Goal: Task Accomplishment & Management: Manage account settings

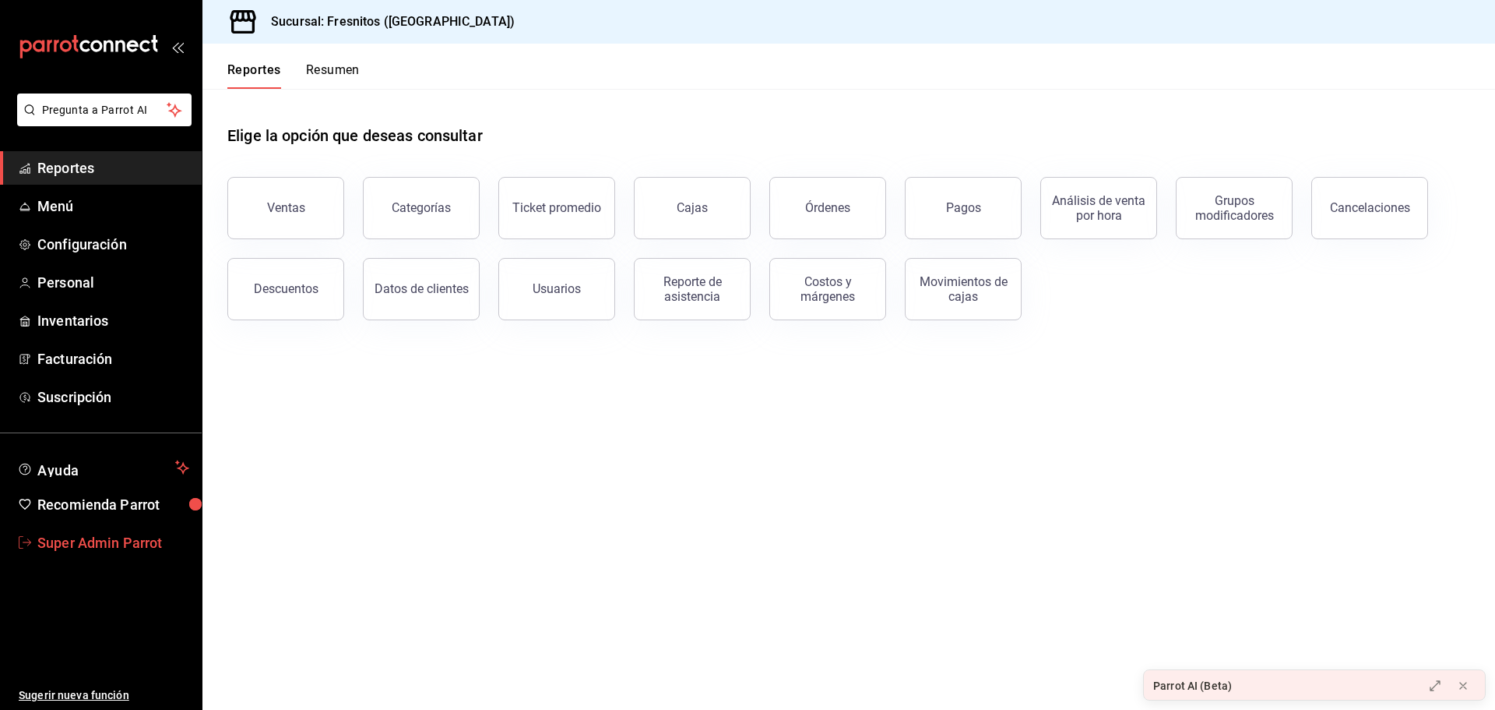
click at [136, 542] on span "Super Admin Parrot" at bounding box center [113, 542] width 152 height 21
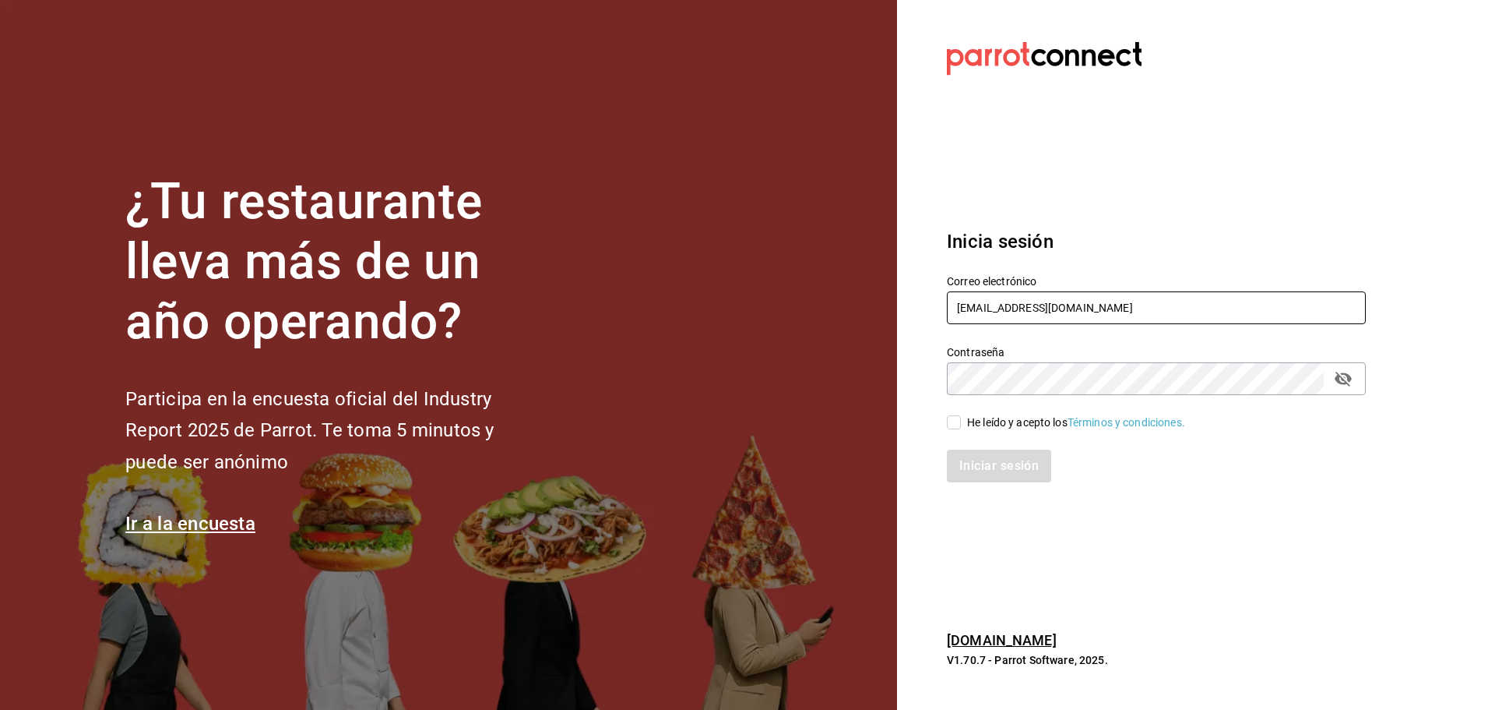
click at [1034, 294] on input "fresnitos@hidalgo.com" at bounding box center [1156, 307] width 419 height 33
paste input "ruta64@interlomas"
type input "[EMAIL_ADDRESS][DOMAIN_NAME]"
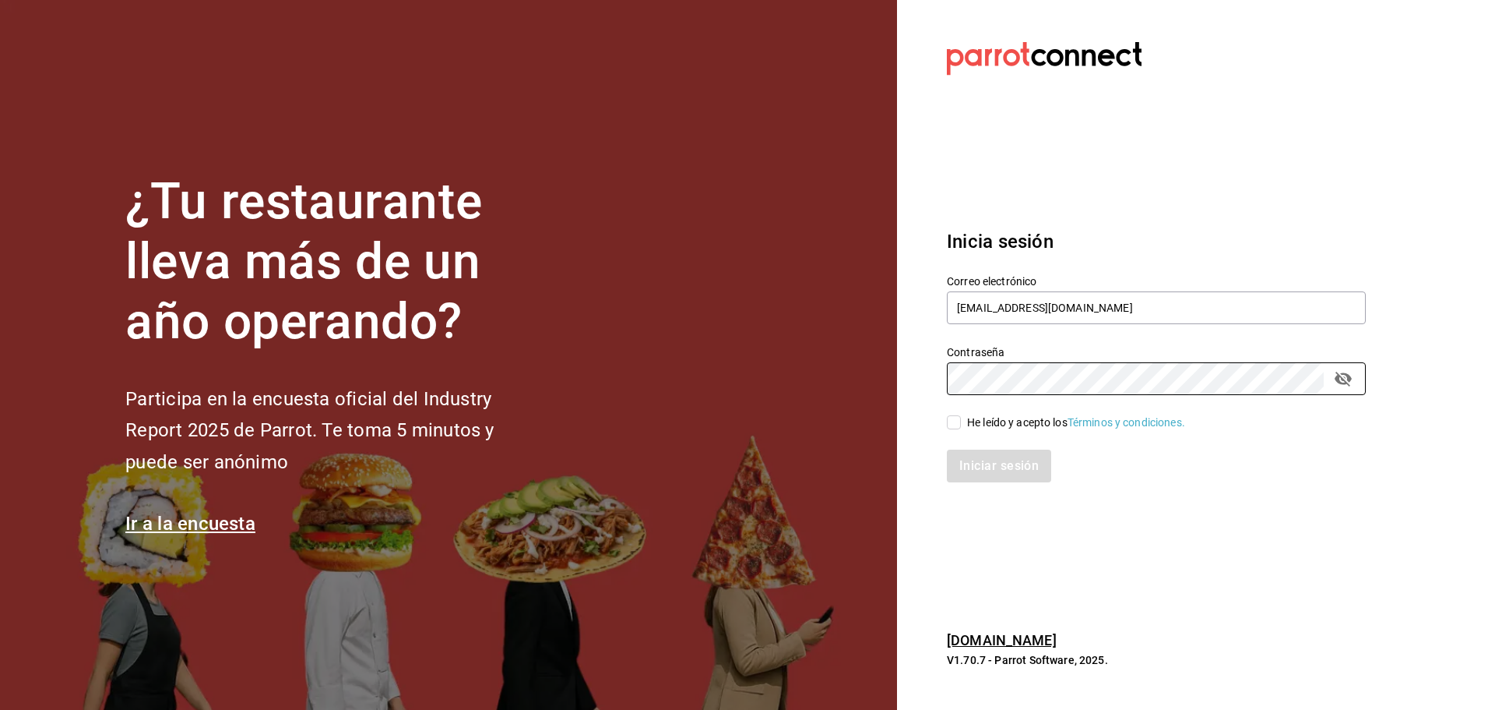
click at [954, 429] on input "He leído y acepto los Términos y condiciones." at bounding box center [954, 422] width 14 height 14
checkbox input "true"
click at [988, 464] on button "Iniciar sesión" at bounding box center [1000, 465] width 106 height 33
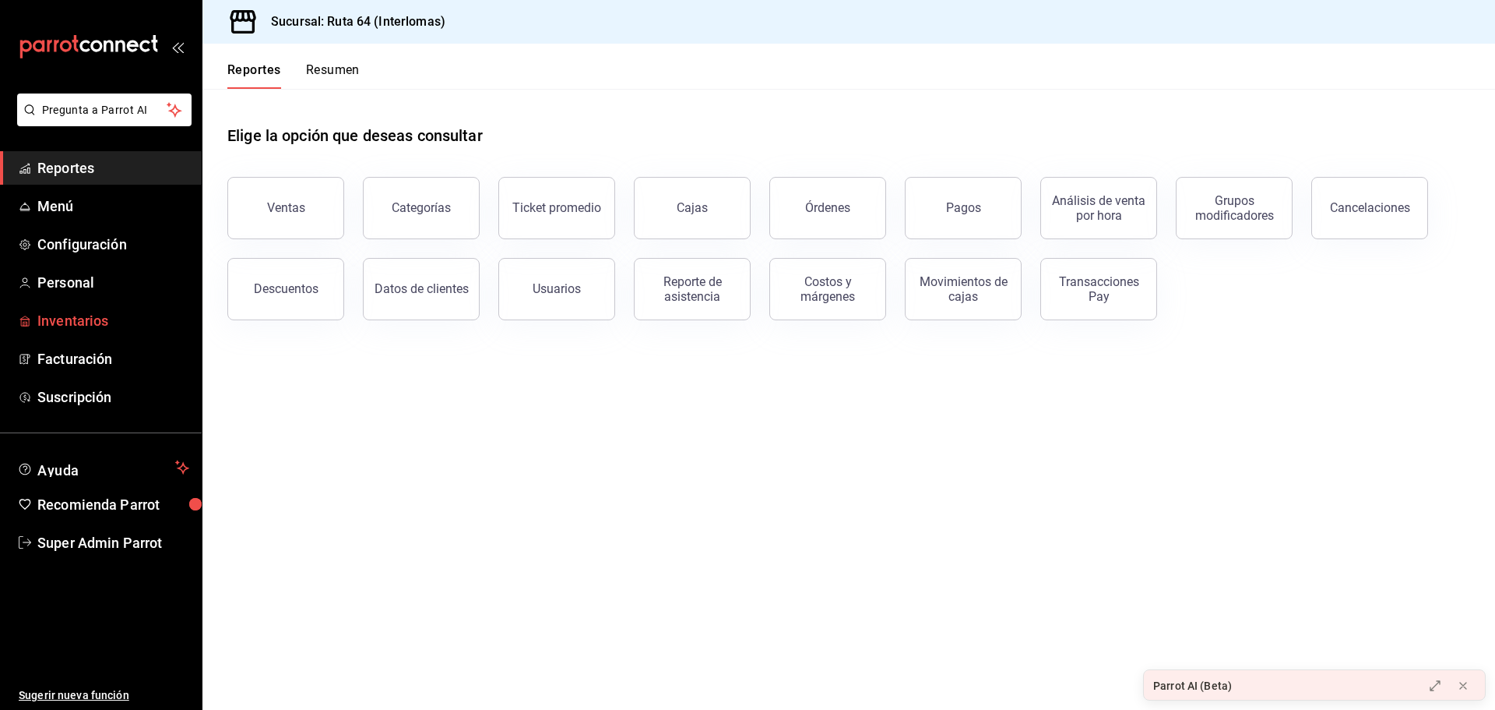
click at [85, 314] on span "Inventarios" at bounding box center [113, 320] width 152 height 21
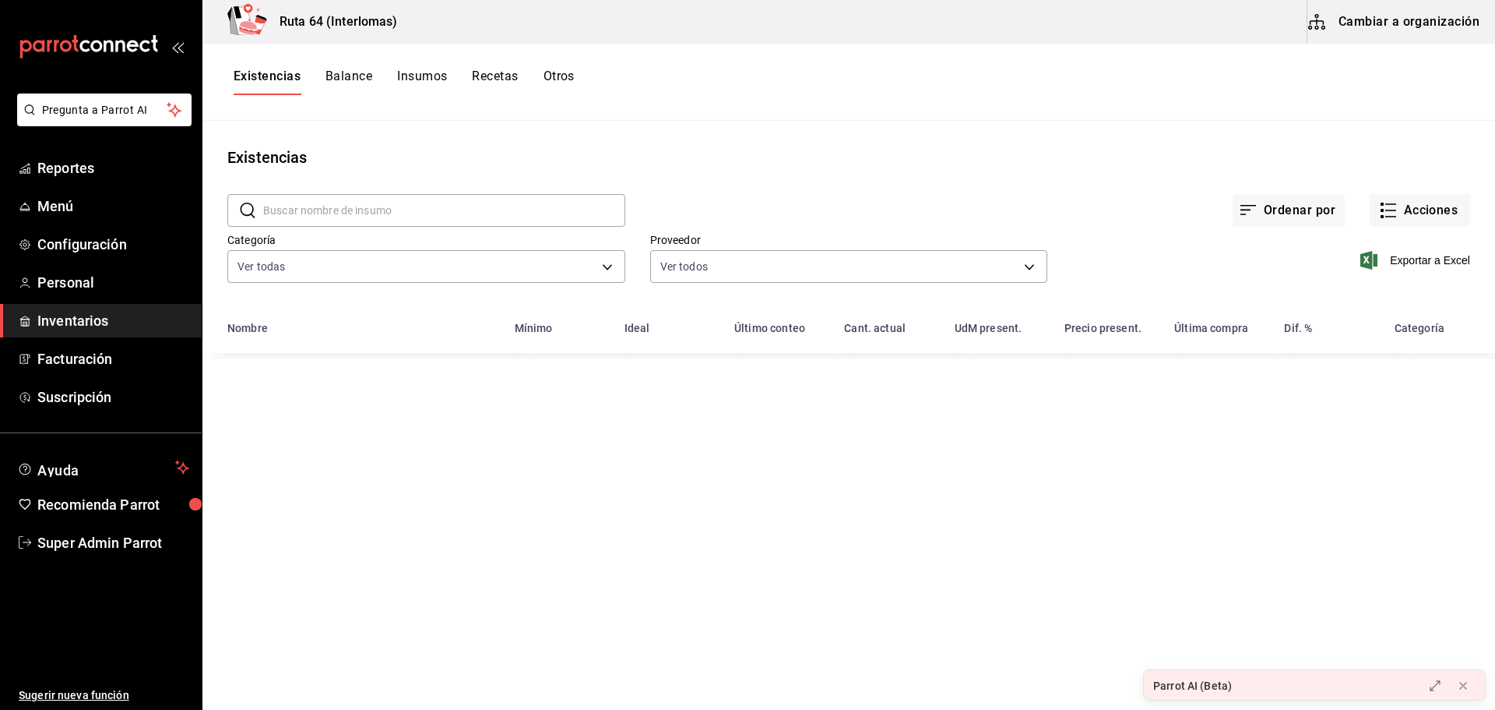
click at [1374, 17] on button "Cambiar a organización" at bounding box center [1395, 22] width 175 height 44
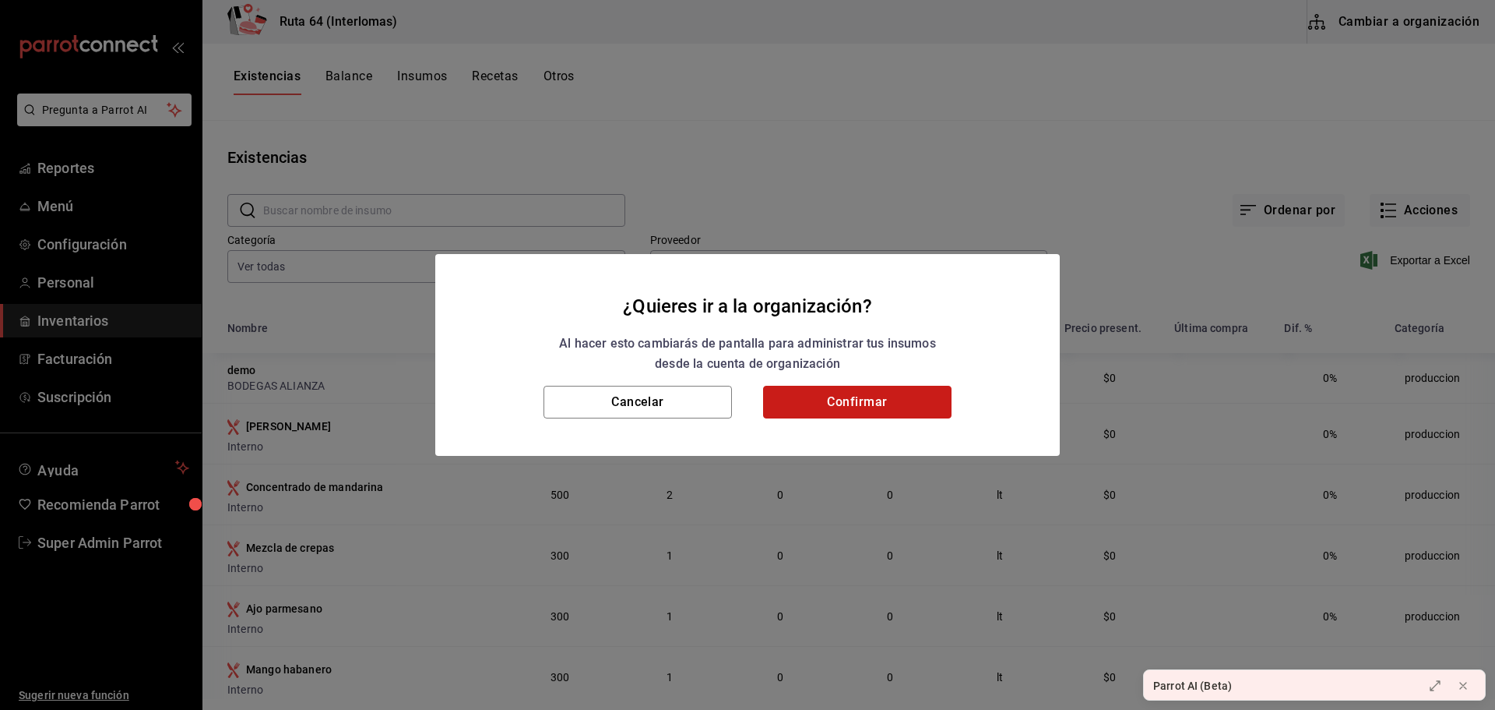
click at [847, 406] on button "Confirmar" at bounding box center [857, 402] width 188 height 33
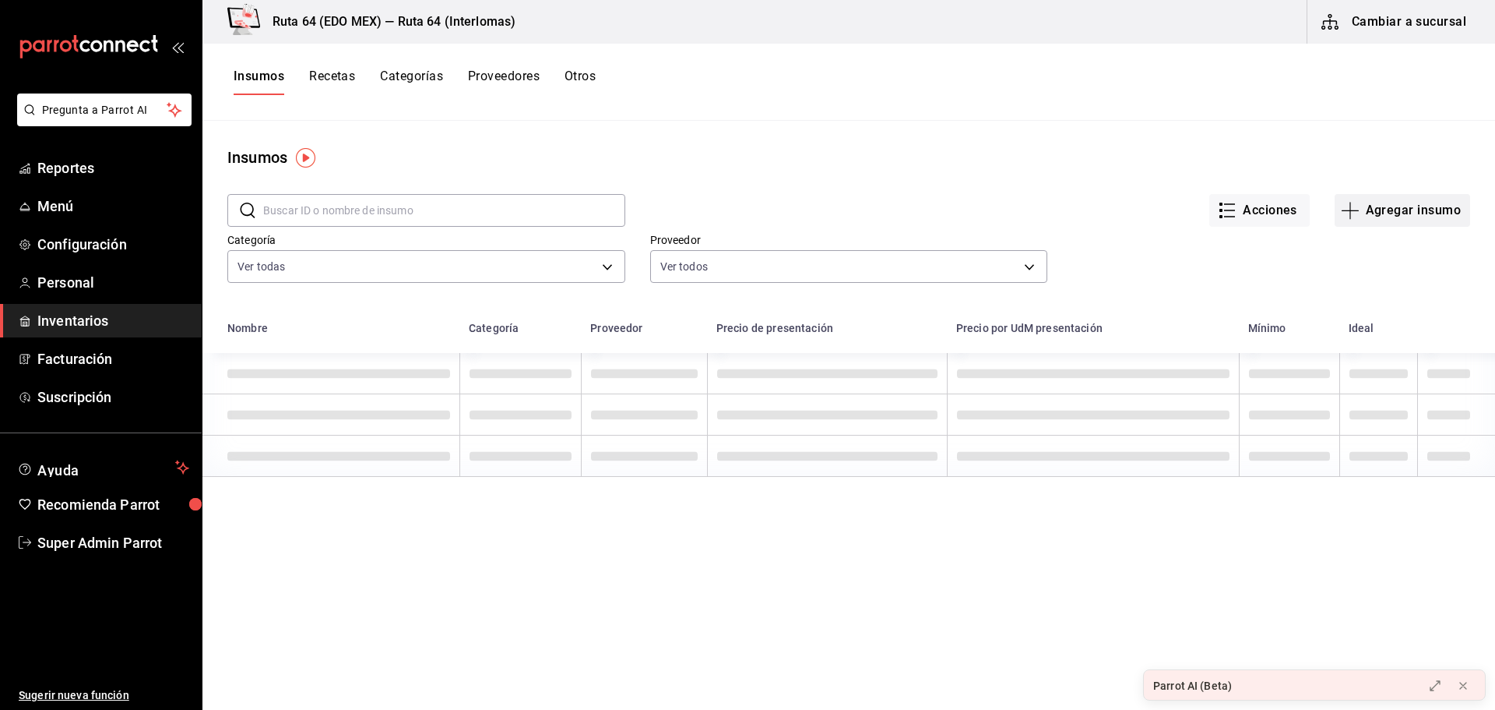
click at [1373, 210] on button "Agregar insumo" at bounding box center [1403, 210] width 136 height 33
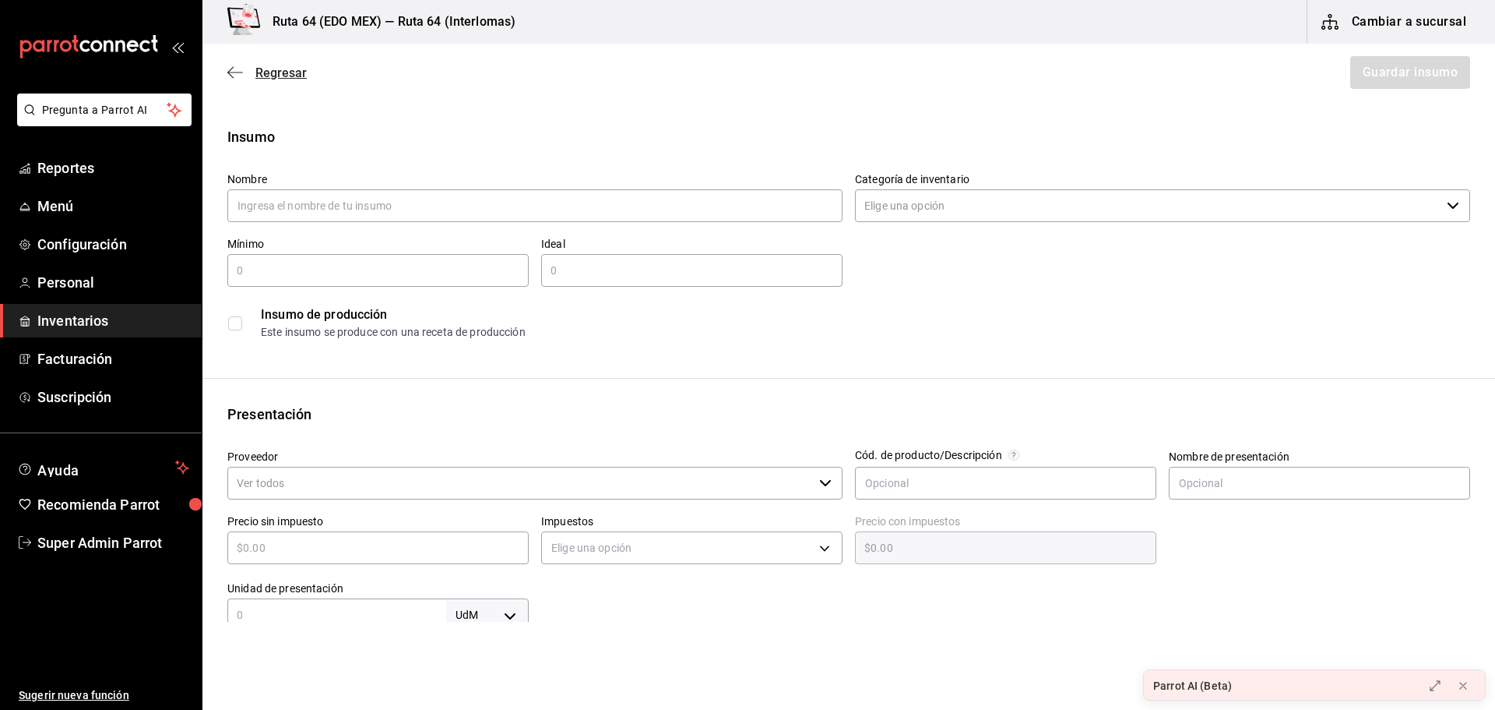
click at [245, 74] on span "Regresar" at bounding box center [266, 72] width 79 height 15
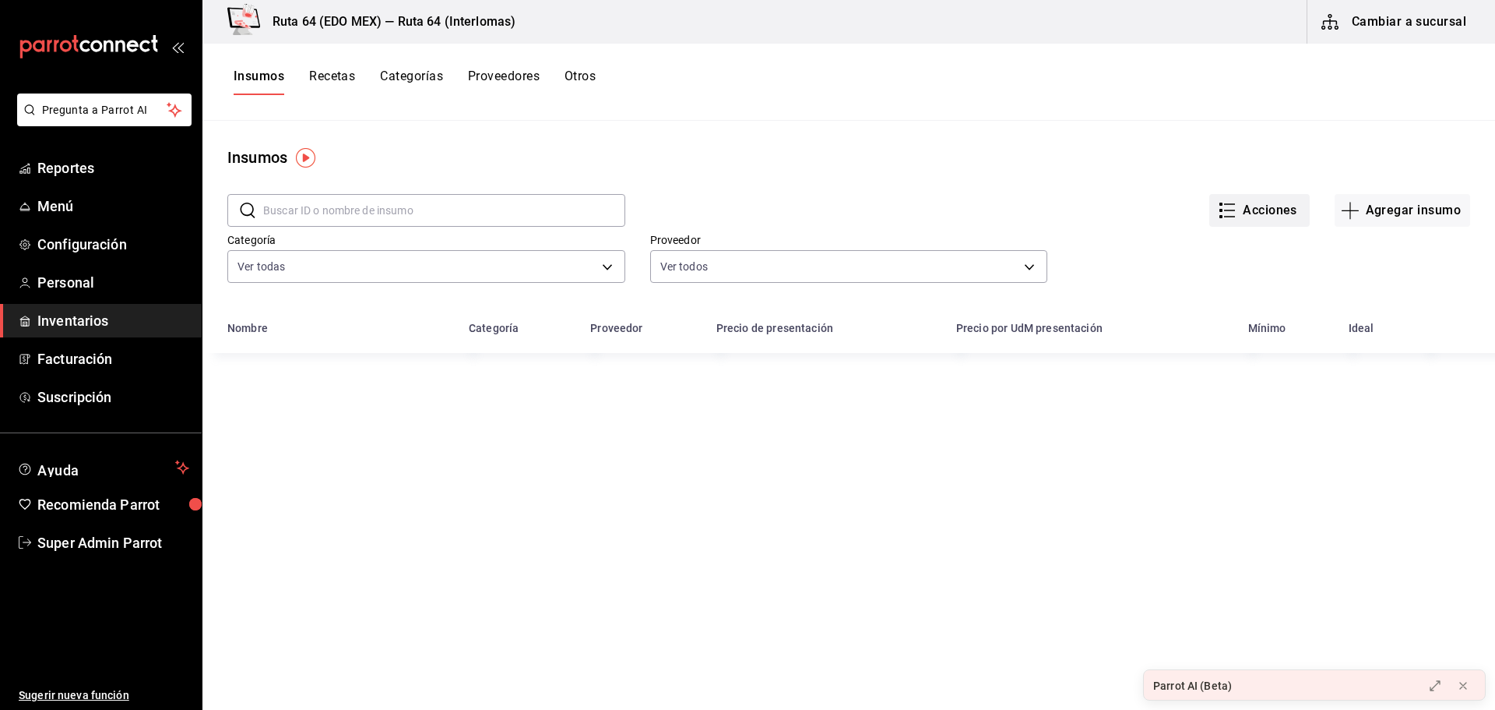
click at [1268, 207] on button "Acciones" at bounding box center [1260, 210] width 100 height 33
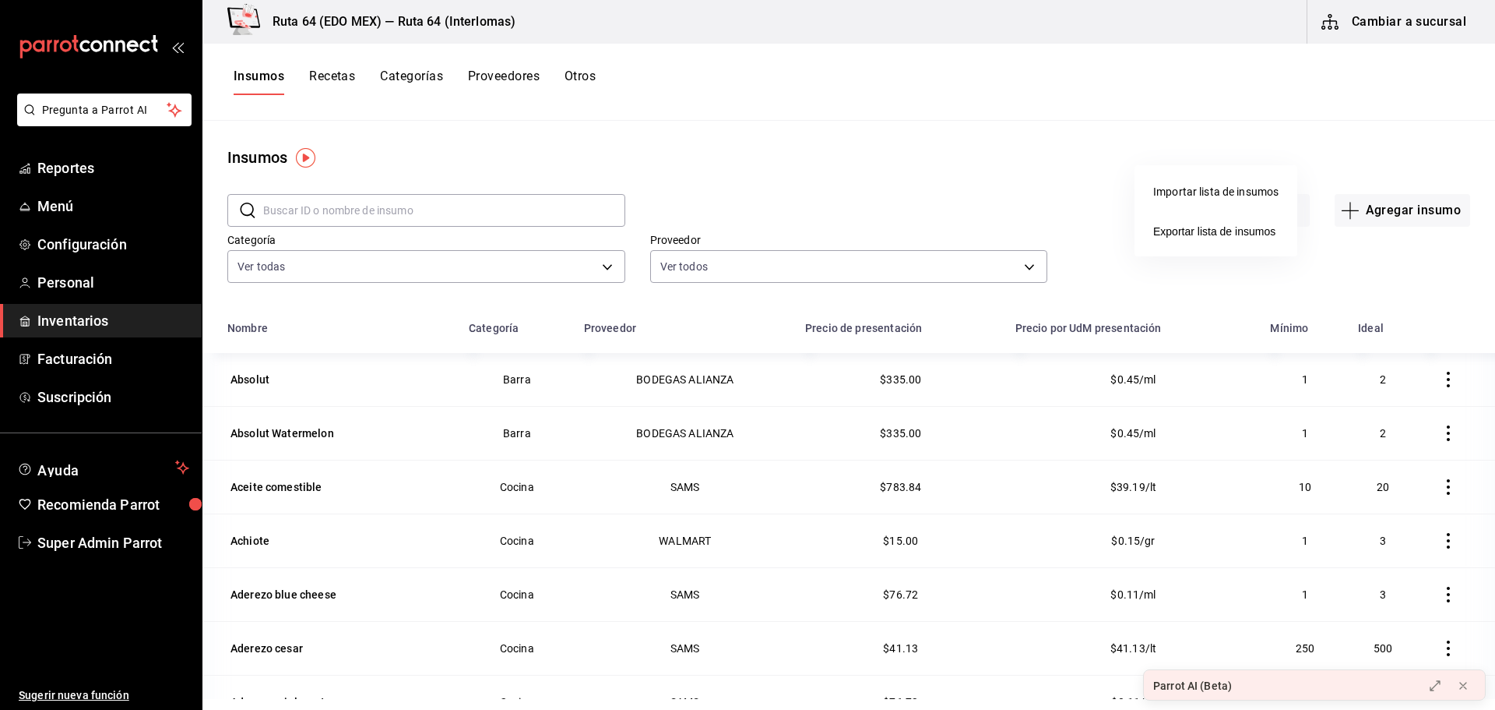
click at [1208, 124] on div at bounding box center [747, 355] width 1495 height 710
click at [1246, 203] on button "Acciones" at bounding box center [1260, 210] width 100 height 33
click at [1101, 132] on div at bounding box center [747, 355] width 1495 height 710
click at [272, 73] on button "Insumos" at bounding box center [259, 82] width 51 height 26
click at [1280, 210] on button "Acciones" at bounding box center [1260, 210] width 100 height 33
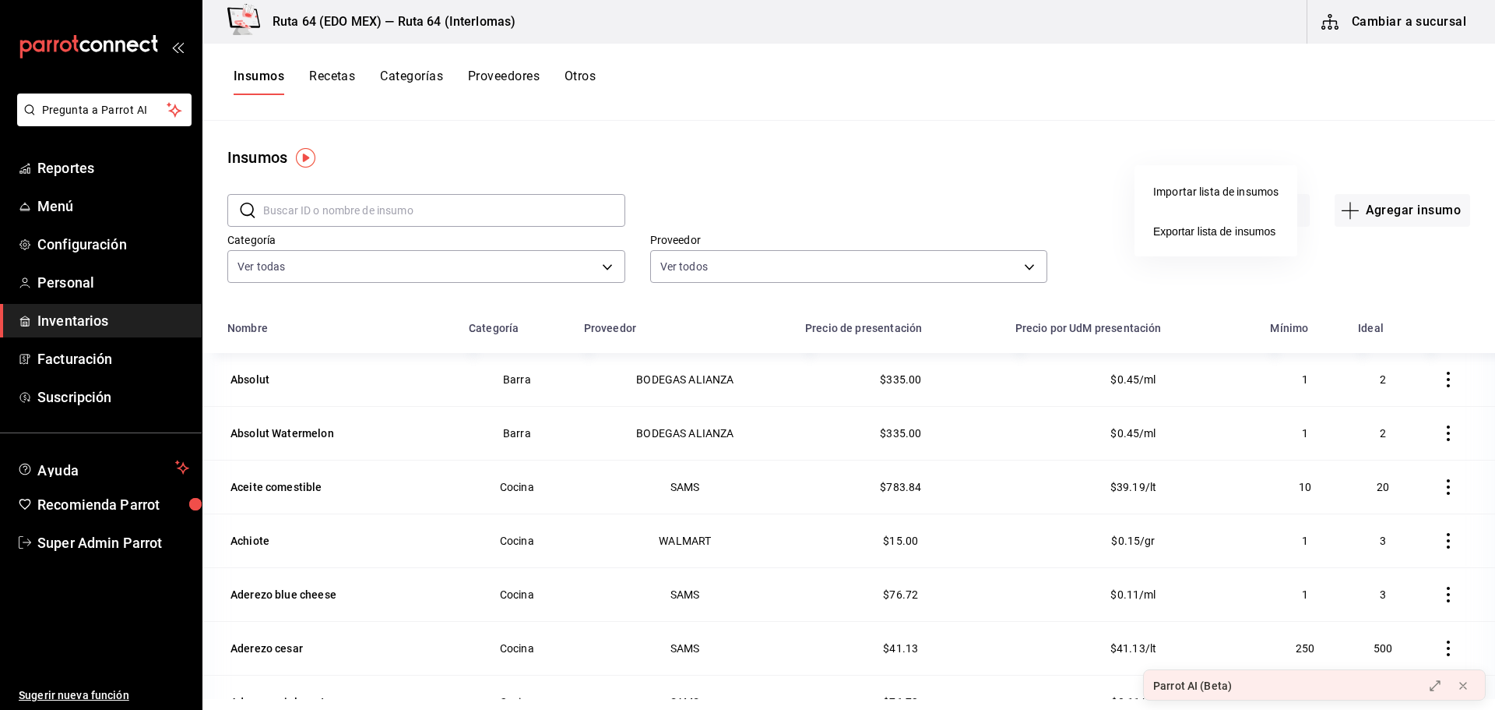
click at [1223, 119] on div at bounding box center [747, 355] width 1495 height 710
click at [1256, 211] on button "Acciones" at bounding box center [1260, 210] width 100 height 33
click at [1223, 142] on div at bounding box center [747, 355] width 1495 height 710
click at [1230, 197] on button "Acciones" at bounding box center [1260, 210] width 100 height 33
click at [1260, 139] on div at bounding box center [747, 355] width 1495 height 710
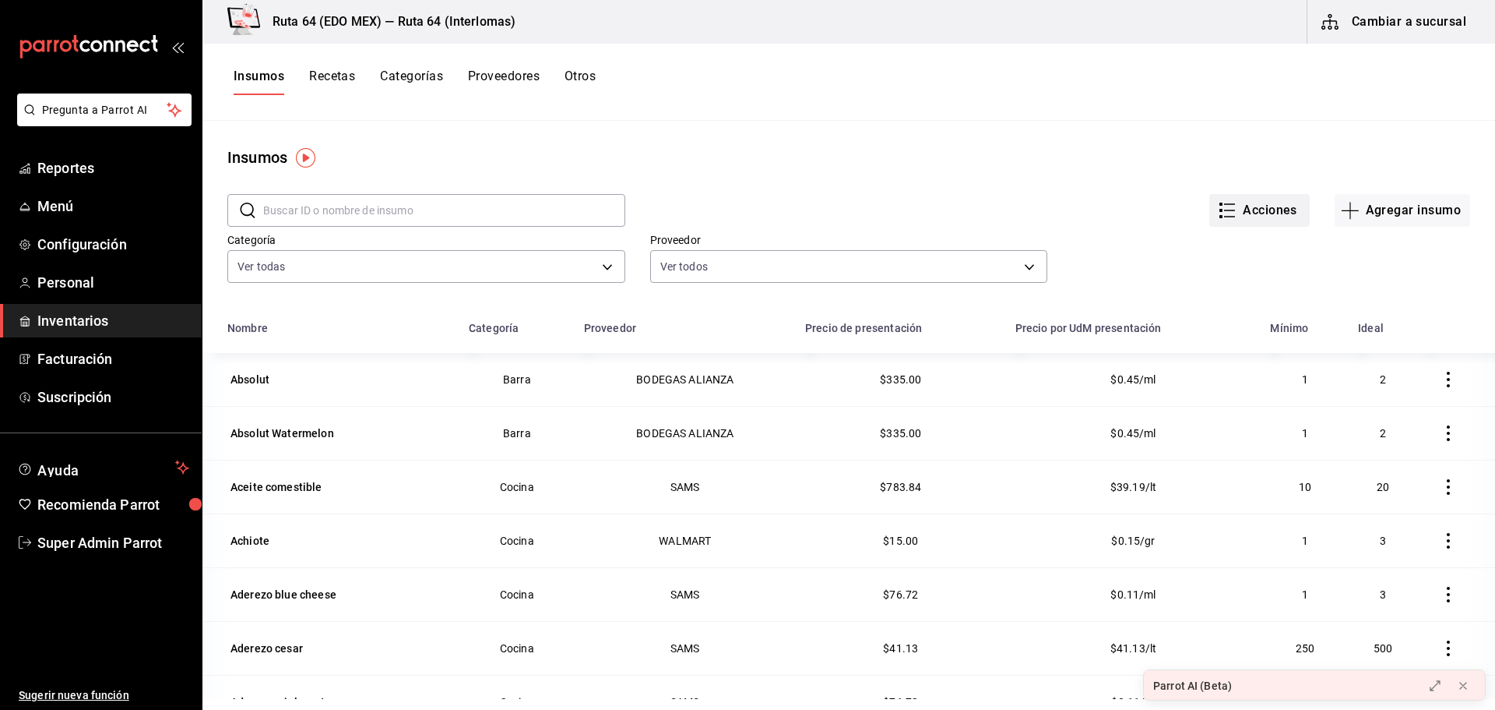
click at [1249, 211] on button "Acciones" at bounding box center [1260, 210] width 100 height 33
click at [1253, 150] on div at bounding box center [747, 355] width 1495 height 710
click at [1262, 207] on button "Acciones" at bounding box center [1260, 210] width 100 height 33
click at [1209, 148] on div at bounding box center [747, 355] width 1495 height 710
click at [1242, 203] on button "Acciones" at bounding box center [1260, 210] width 100 height 33
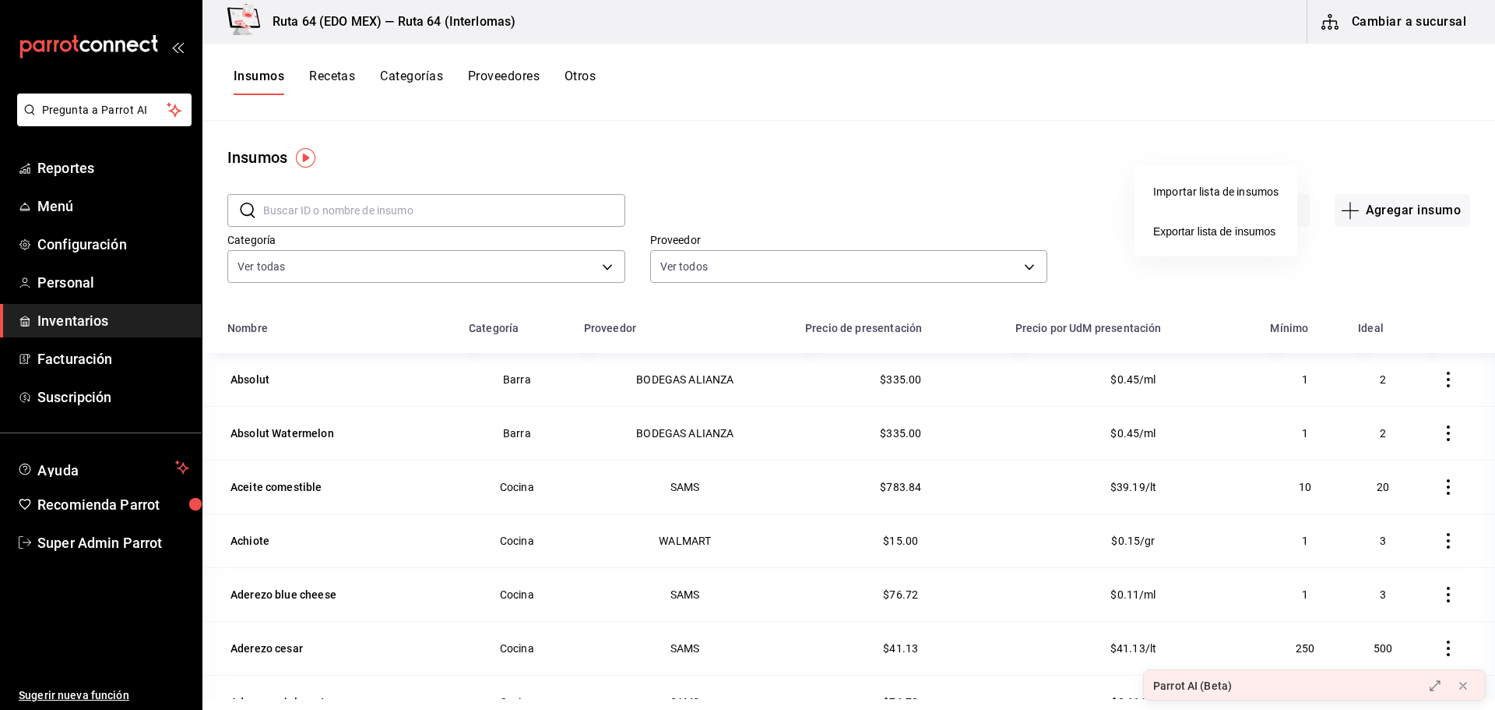
click at [1223, 157] on div at bounding box center [747, 355] width 1495 height 710
click at [1277, 203] on button "Acciones" at bounding box center [1260, 210] width 100 height 33
click at [1242, 138] on div at bounding box center [747, 355] width 1495 height 710
click at [1271, 207] on button "Acciones" at bounding box center [1260, 210] width 100 height 33
click at [1210, 193] on div "Importar lista de insumos" at bounding box center [1216, 192] width 125 height 16
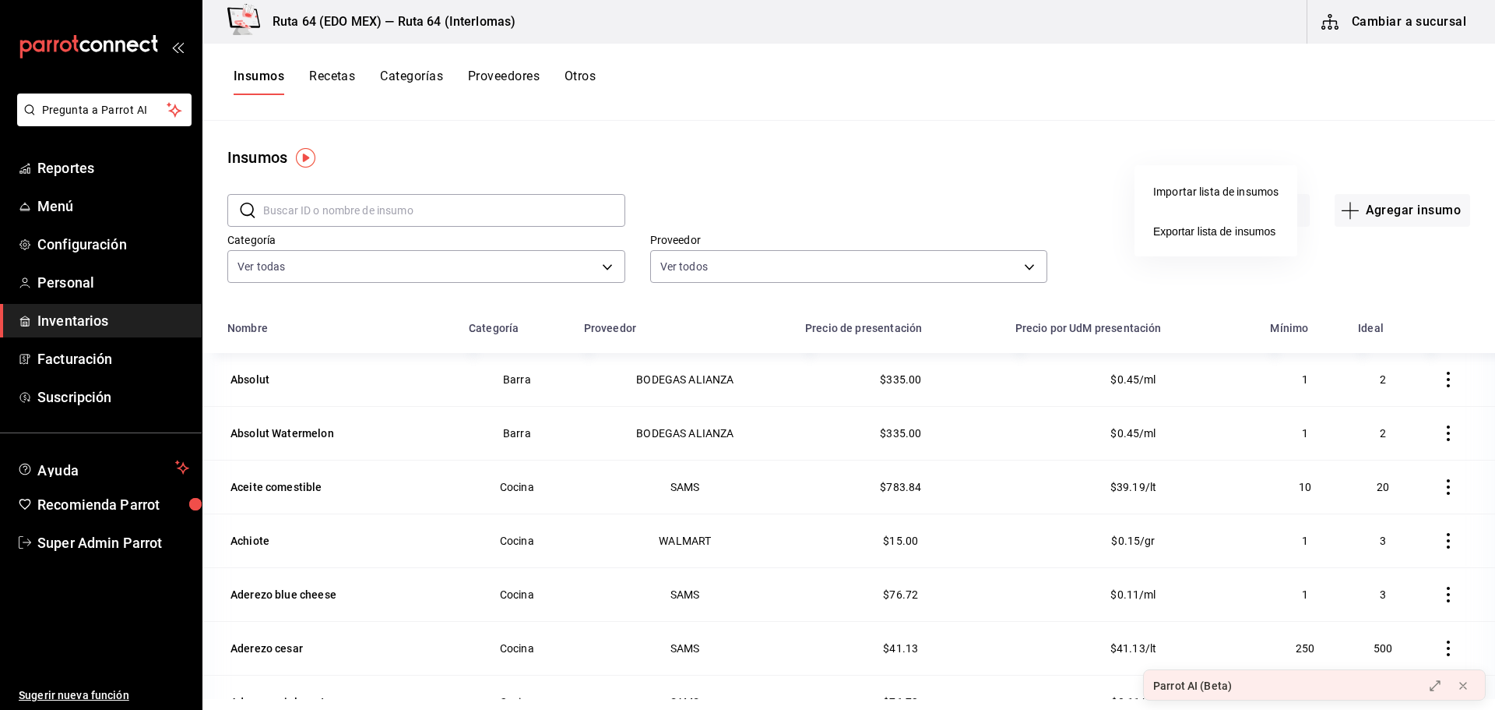
click at [0, 0] on input "Importar lista de insumos" at bounding box center [0, 0] width 0 height 0
click at [1188, 193] on div "Importar lista de insumos" at bounding box center [1216, 192] width 125 height 16
click at [0, 0] on input "Importar lista de insumos" at bounding box center [0, 0] width 0 height 0
click at [622, 178] on div at bounding box center [747, 355] width 1495 height 710
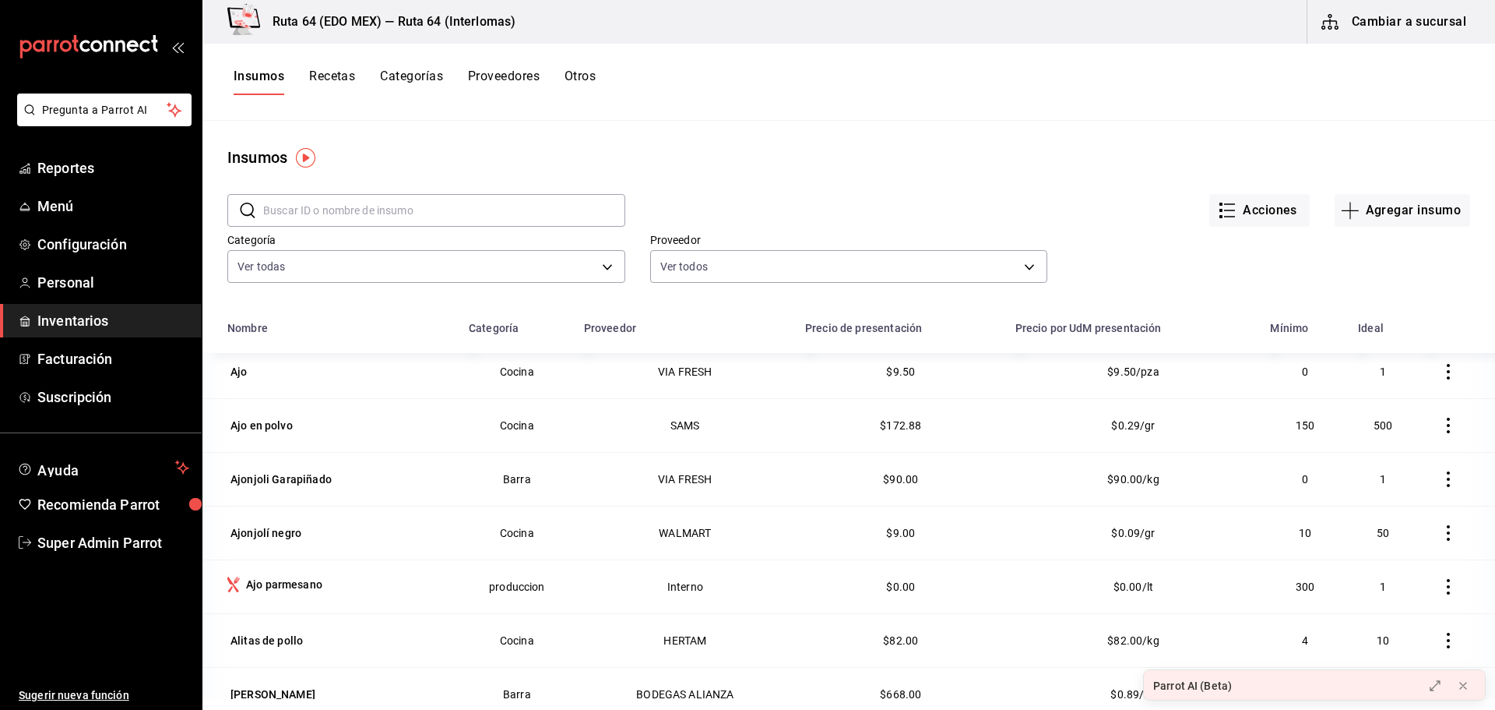
scroll to position [1013, 0]
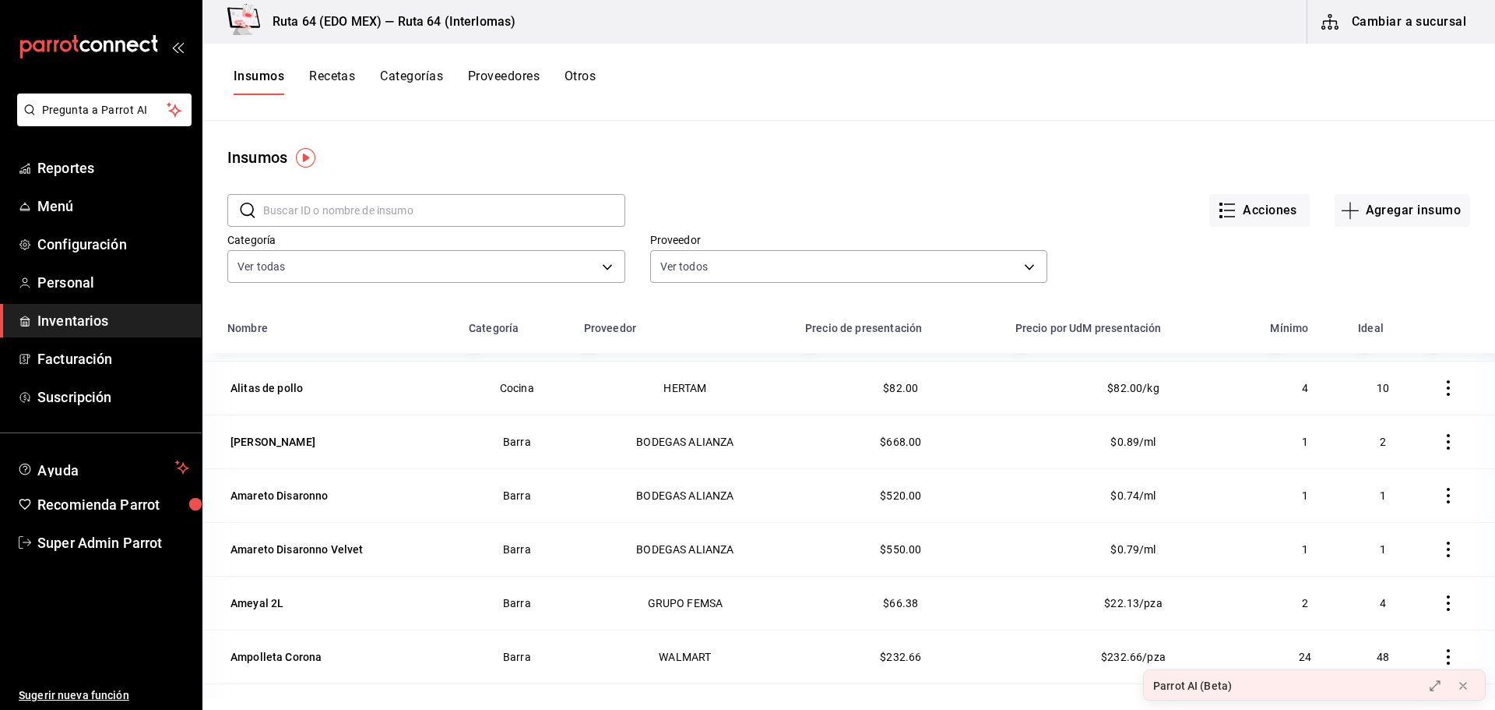
click at [1441, 439] on icon "button" at bounding box center [1449, 442] width 16 height 16
click at [989, 209] on div at bounding box center [747, 355] width 1495 height 710
click at [340, 79] on button "Recetas" at bounding box center [332, 82] width 46 height 26
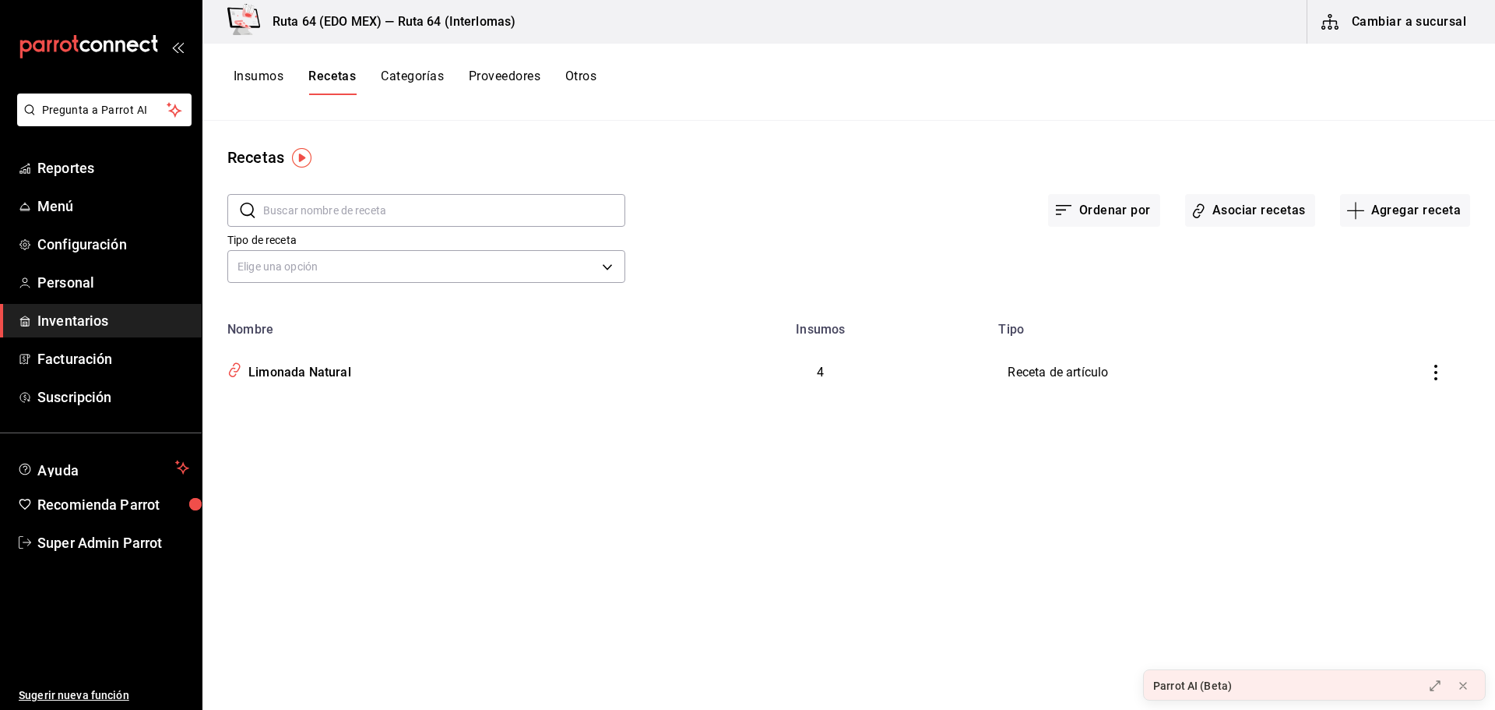
click at [262, 69] on button "Insumos" at bounding box center [259, 82] width 50 height 26
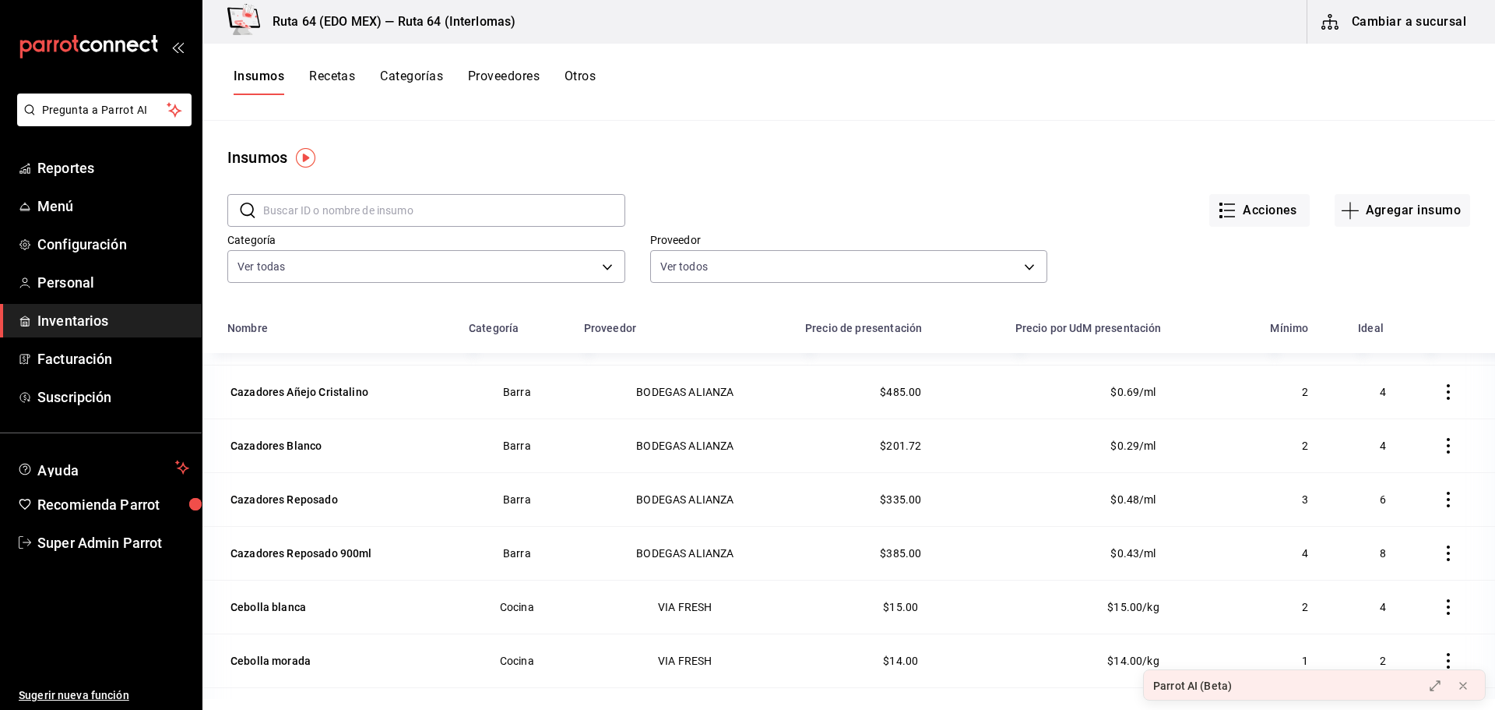
scroll to position [3500, 0]
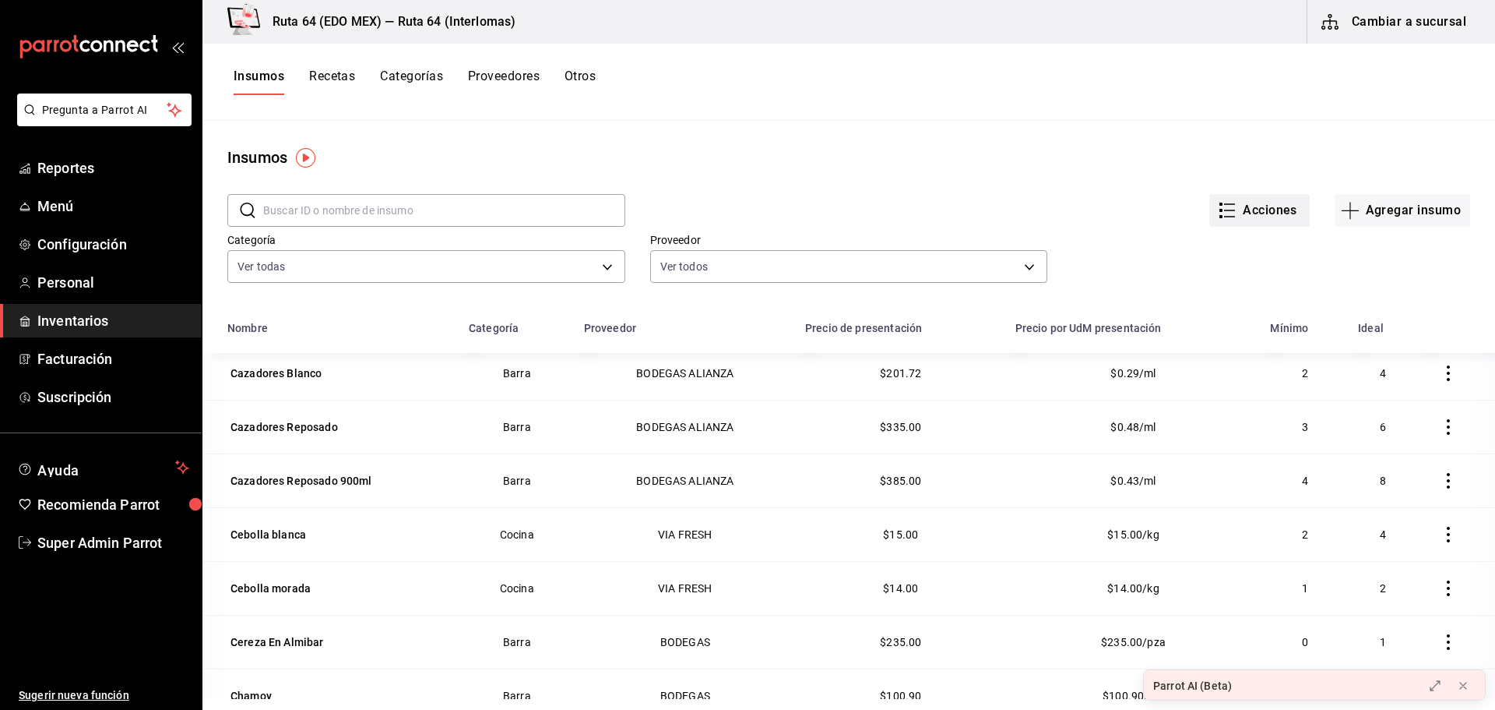
click at [1279, 203] on button "Acciones" at bounding box center [1260, 210] width 100 height 33
click at [1146, 150] on div at bounding box center [747, 355] width 1495 height 710
click at [1385, 203] on button "Agregar insumo" at bounding box center [1403, 210] width 136 height 33
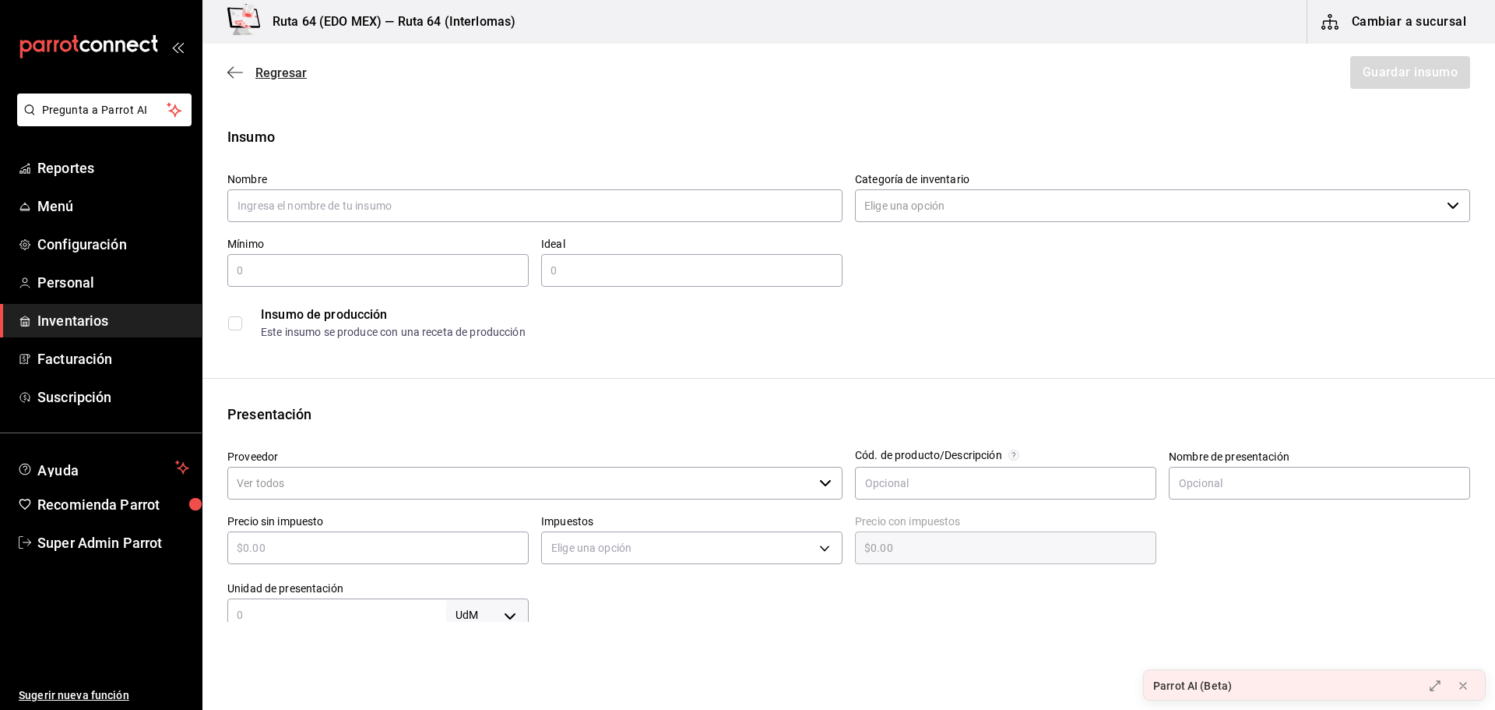
click at [241, 70] on icon "button" at bounding box center [235, 72] width 16 height 14
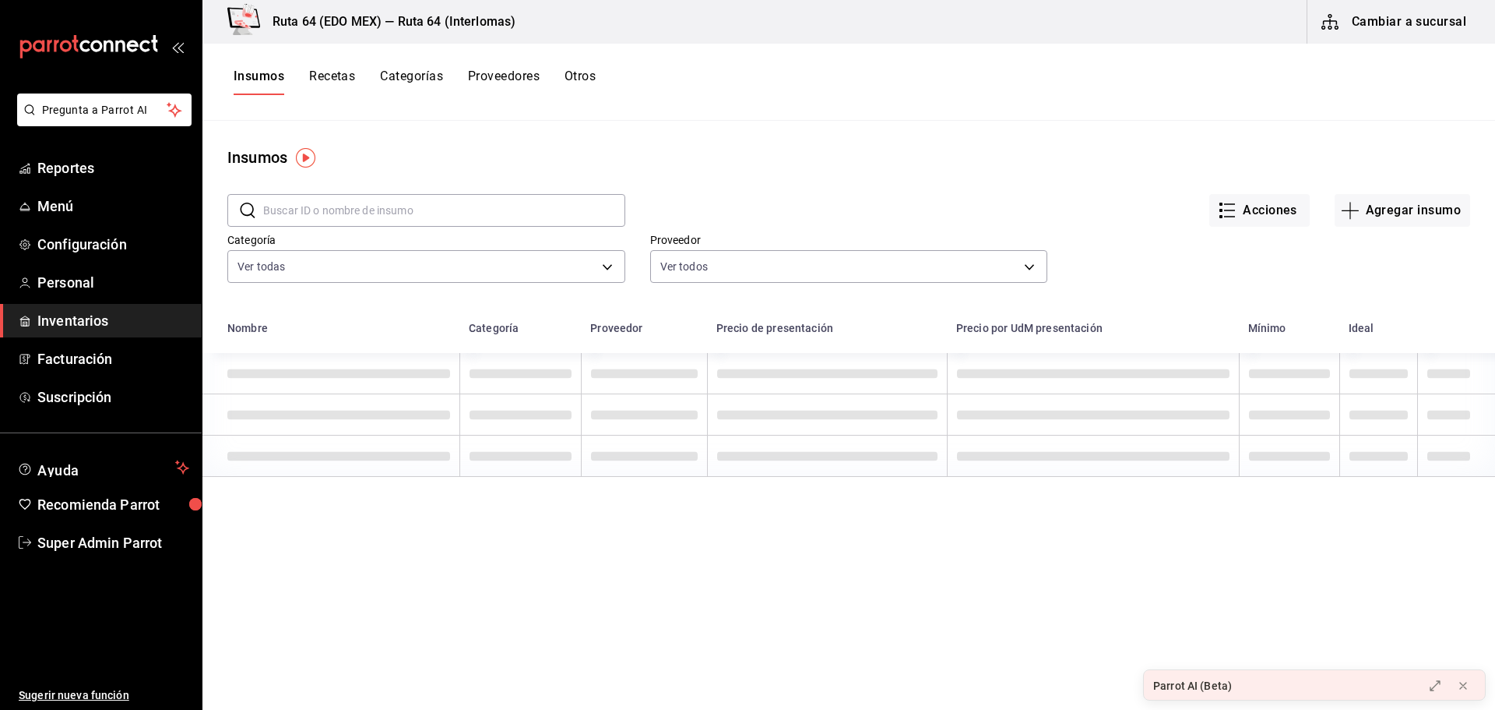
click at [340, 74] on button "Recetas" at bounding box center [332, 82] width 46 height 26
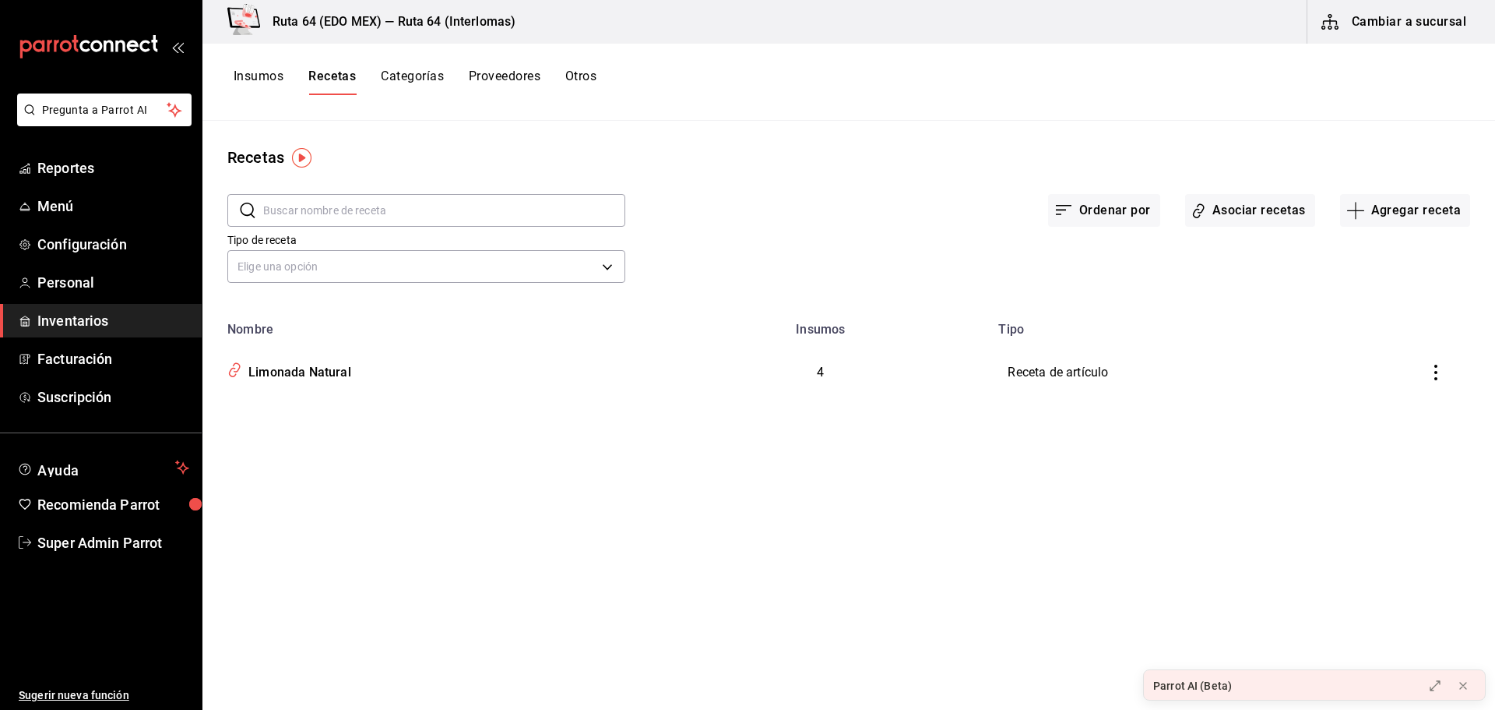
click at [426, 74] on button "Categorías" at bounding box center [412, 82] width 63 height 26
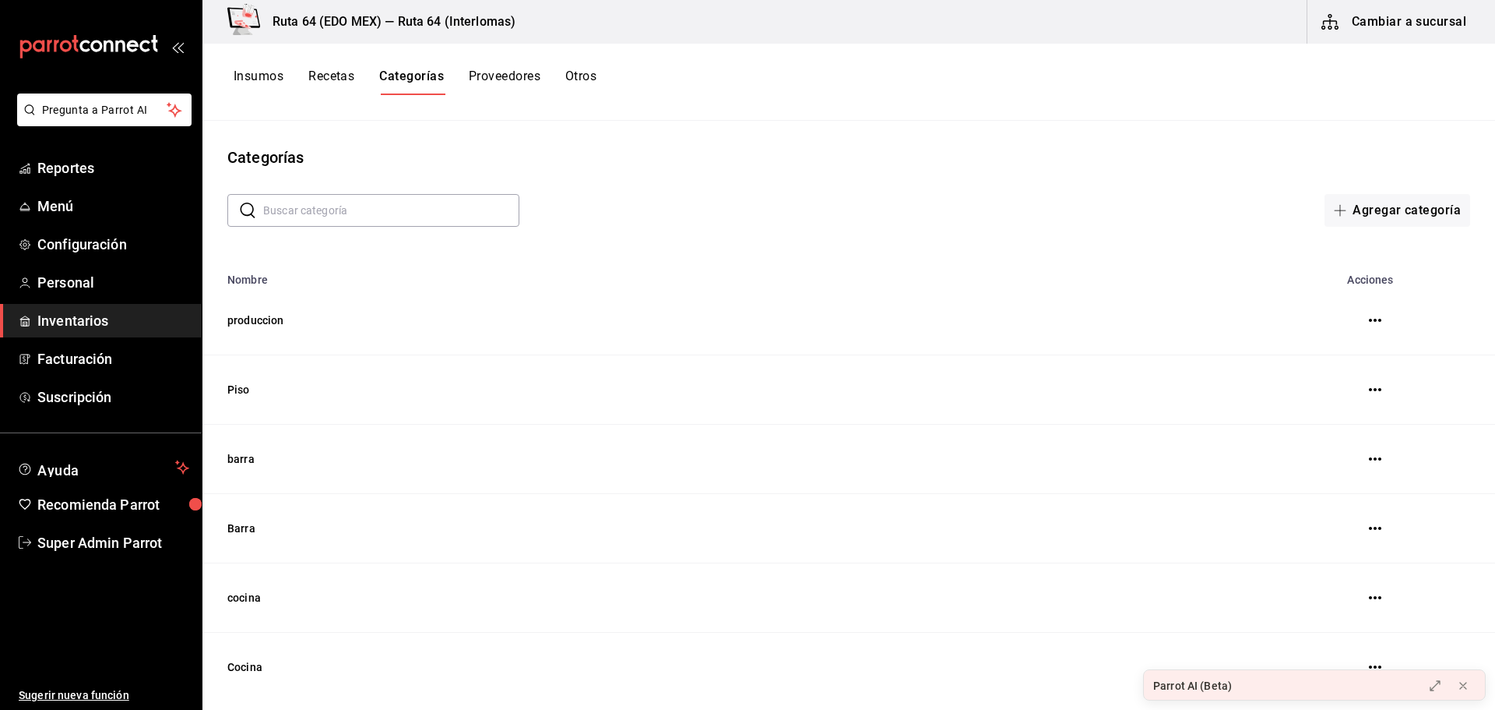
click at [329, 75] on button "Recetas" at bounding box center [331, 82] width 46 height 26
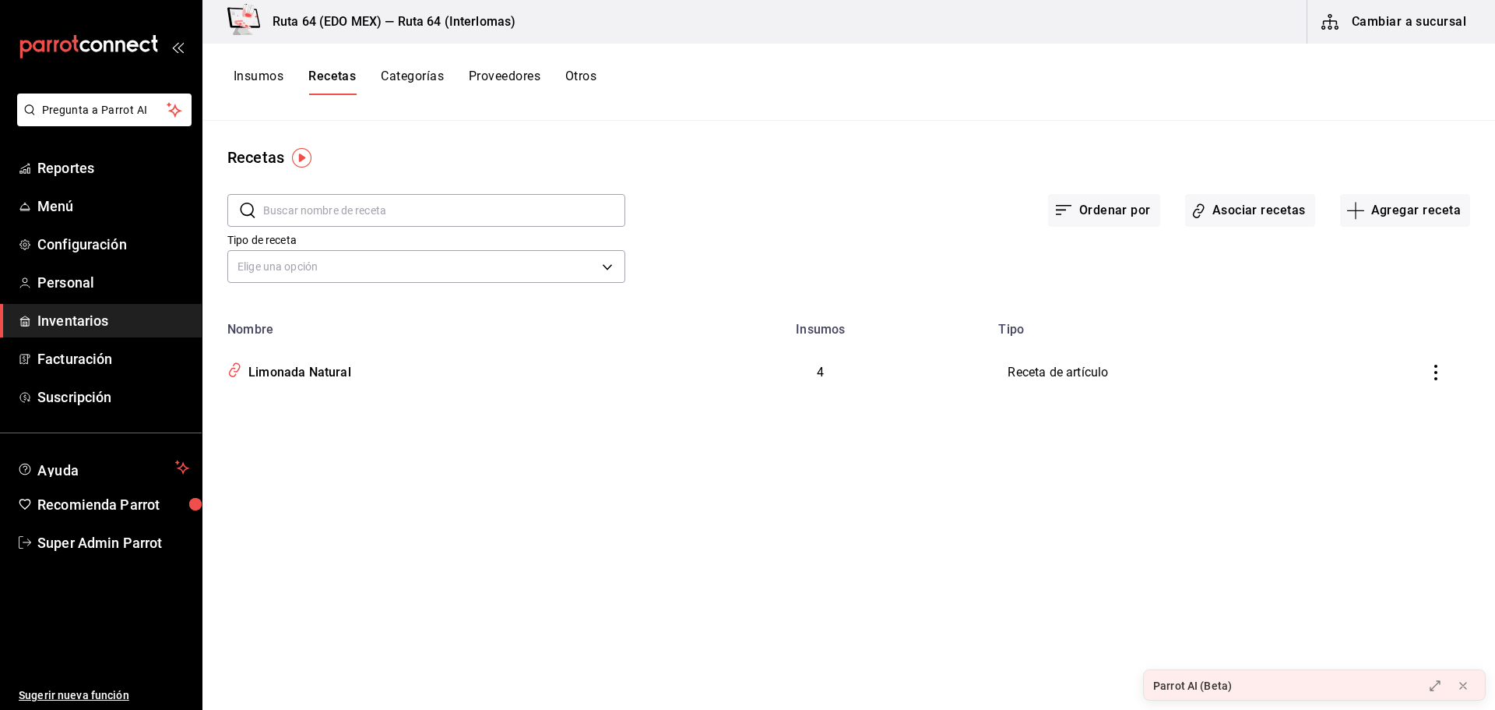
click at [406, 87] on button "Categorías" at bounding box center [412, 82] width 63 height 26
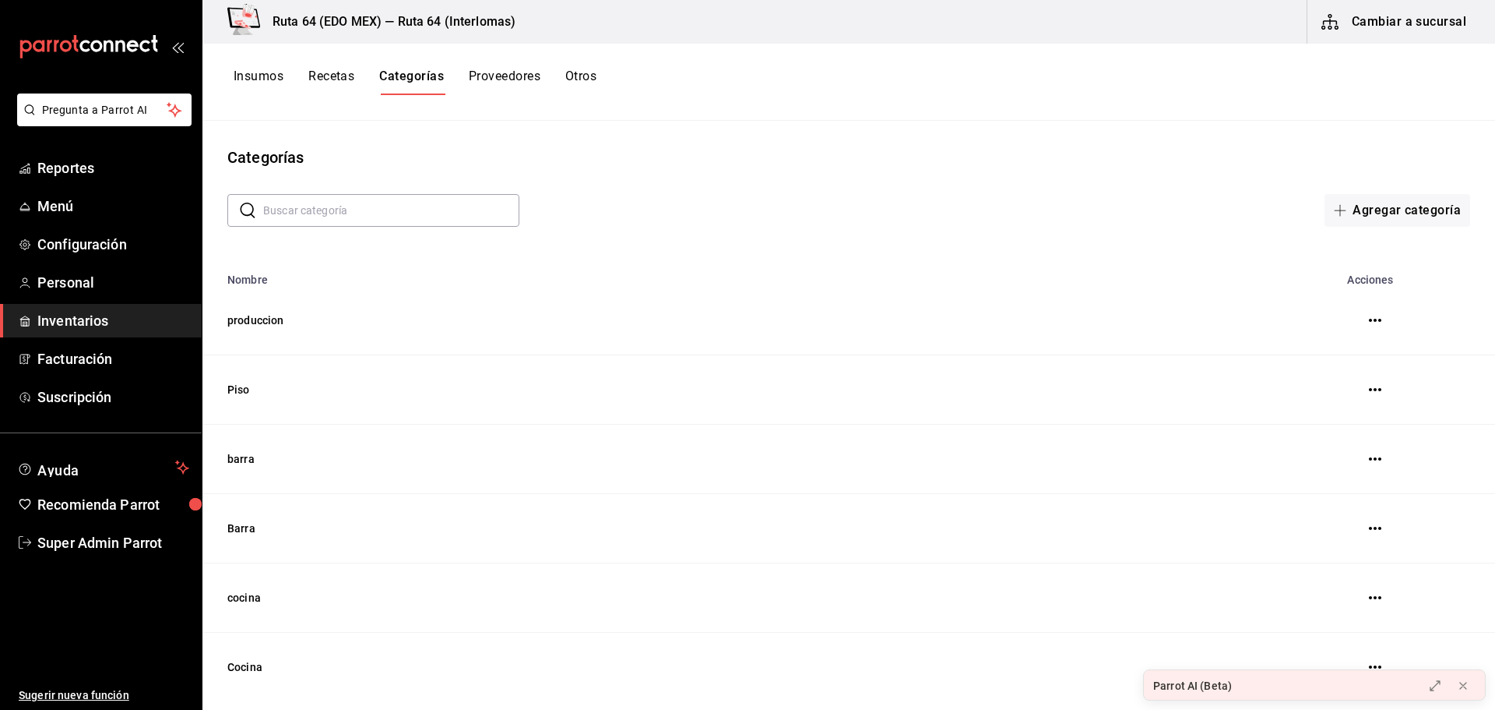
click at [345, 71] on button "Recetas" at bounding box center [331, 82] width 46 height 26
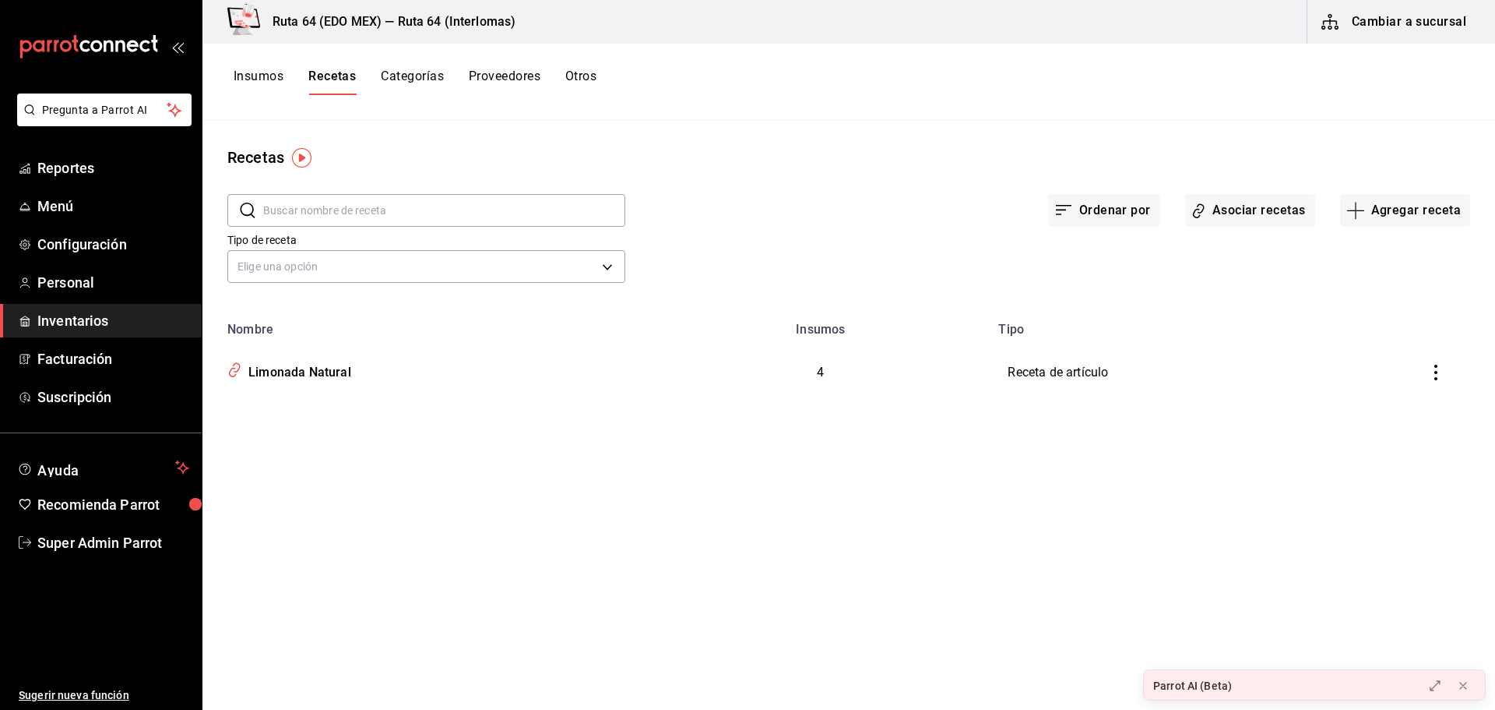
click at [937, 236] on div "Tipo de receta Elige una opción default" at bounding box center [837, 245] width 1268 height 86
click at [1439, 378] on icon "inventoriesTable" at bounding box center [1436, 373] width 16 height 16
click at [862, 171] on div at bounding box center [747, 355] width 1495 height 710
click at [1390, 202] on button "Agregar receta" at bounding box center [1405, 210] width 130 height 33
click at [1312, 156] on div at bounding box center [747, 355] width 1495 height 710
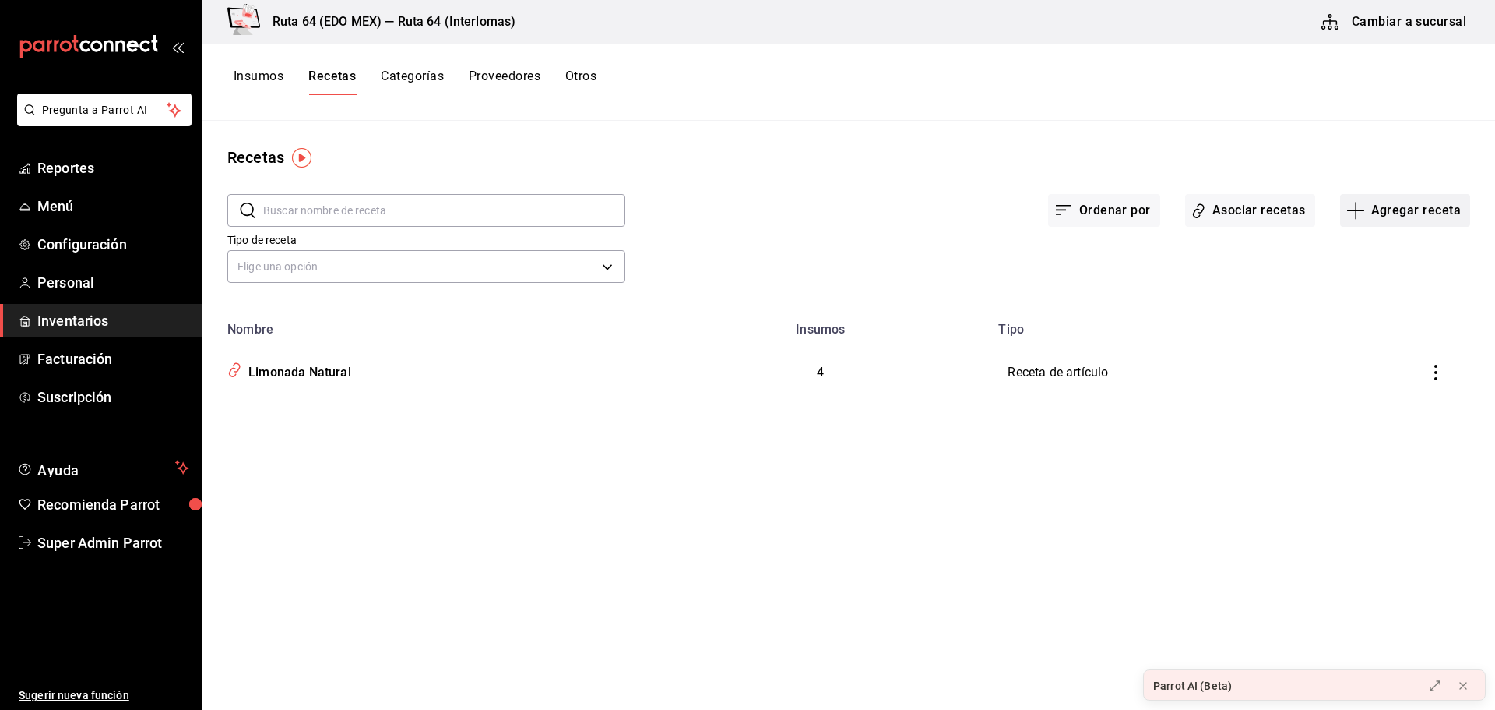
click at [1400, 224] on button "Agregar receta" at bounding box center [1405, 210] width 130 height 33
click at [1185, 129] on div at bounding box center [747, 355] width 1495 height 710
click at [425, 80] on button "Categorías" at bounding box center [412, 82] width 63 height 26
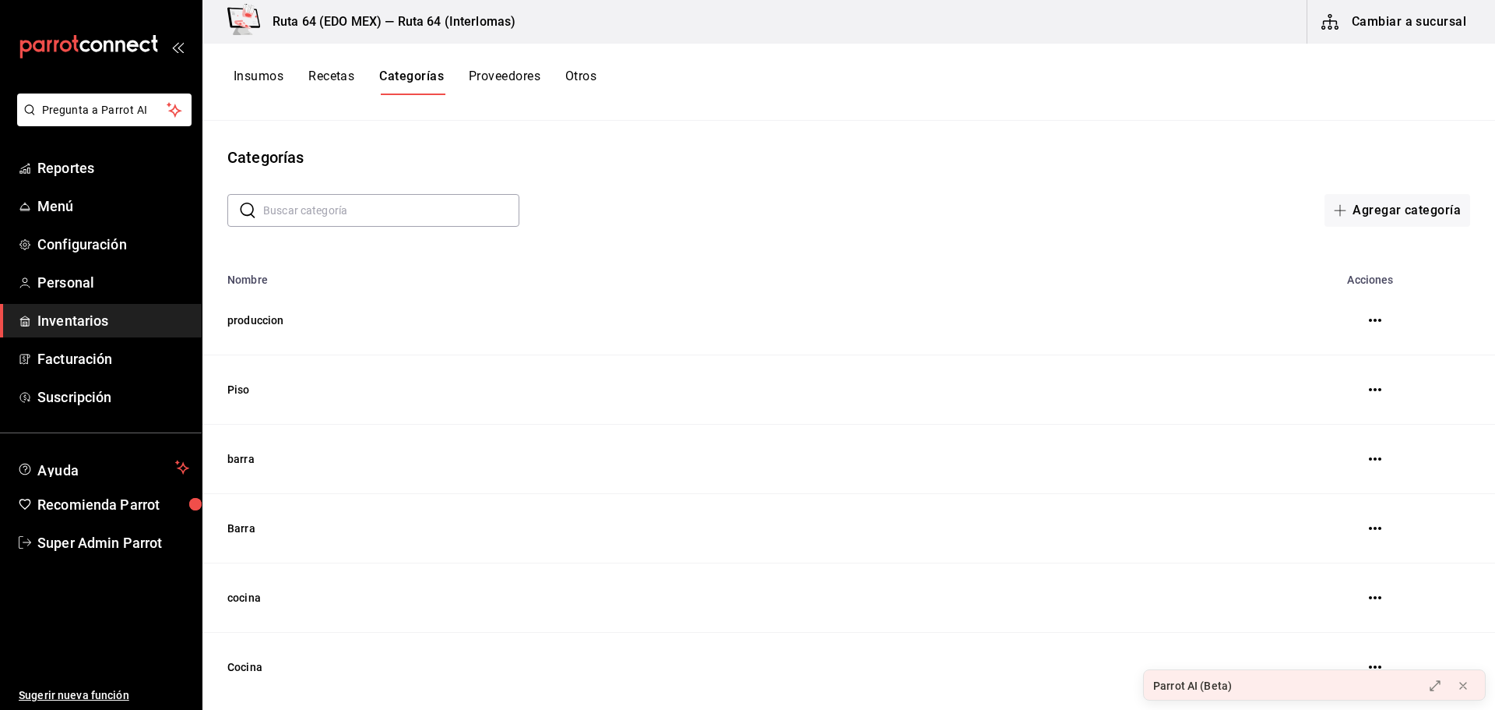
click at [344, 78] on button "Recetas" at bounding box center [331, 82] width 46 height 26
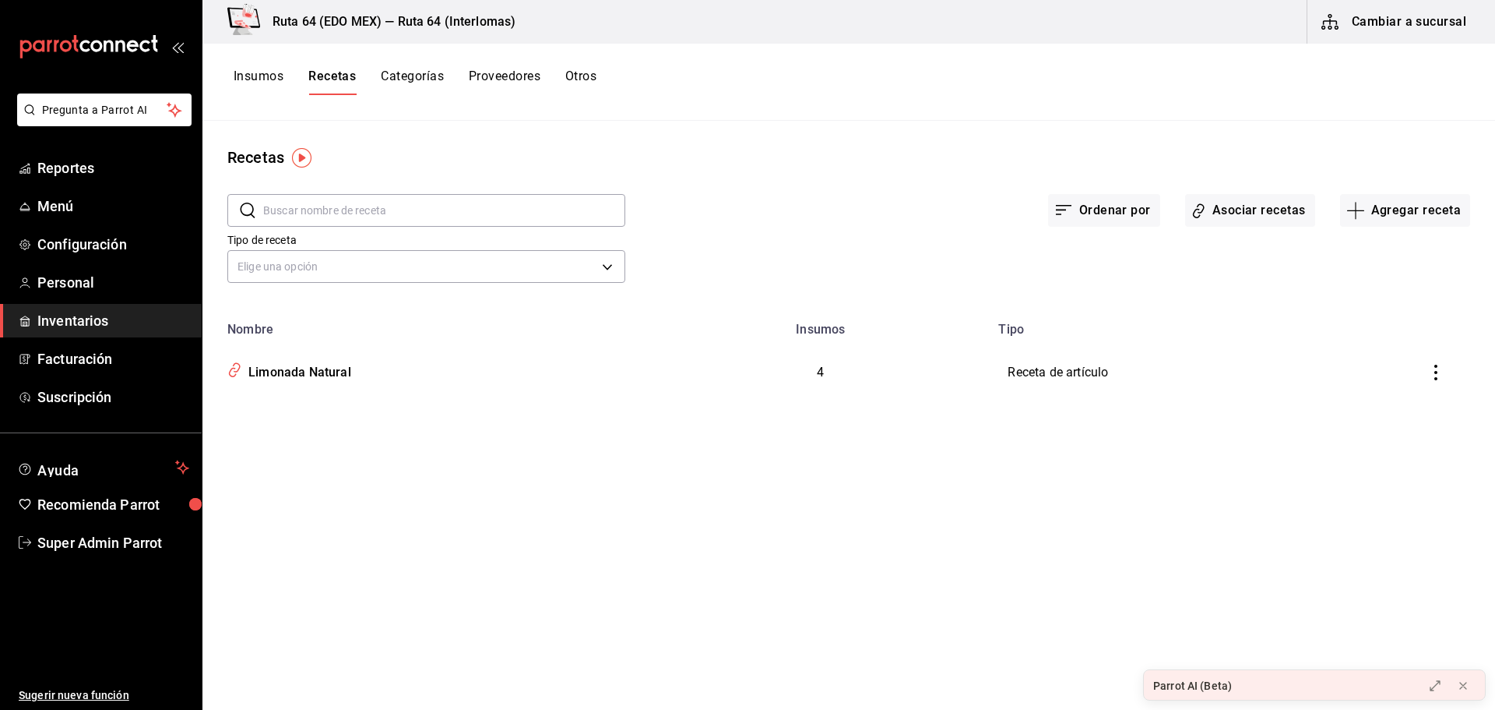
click at [241, 74] on button "Insumos" at bounding box center [259, 82] width 50 height 26
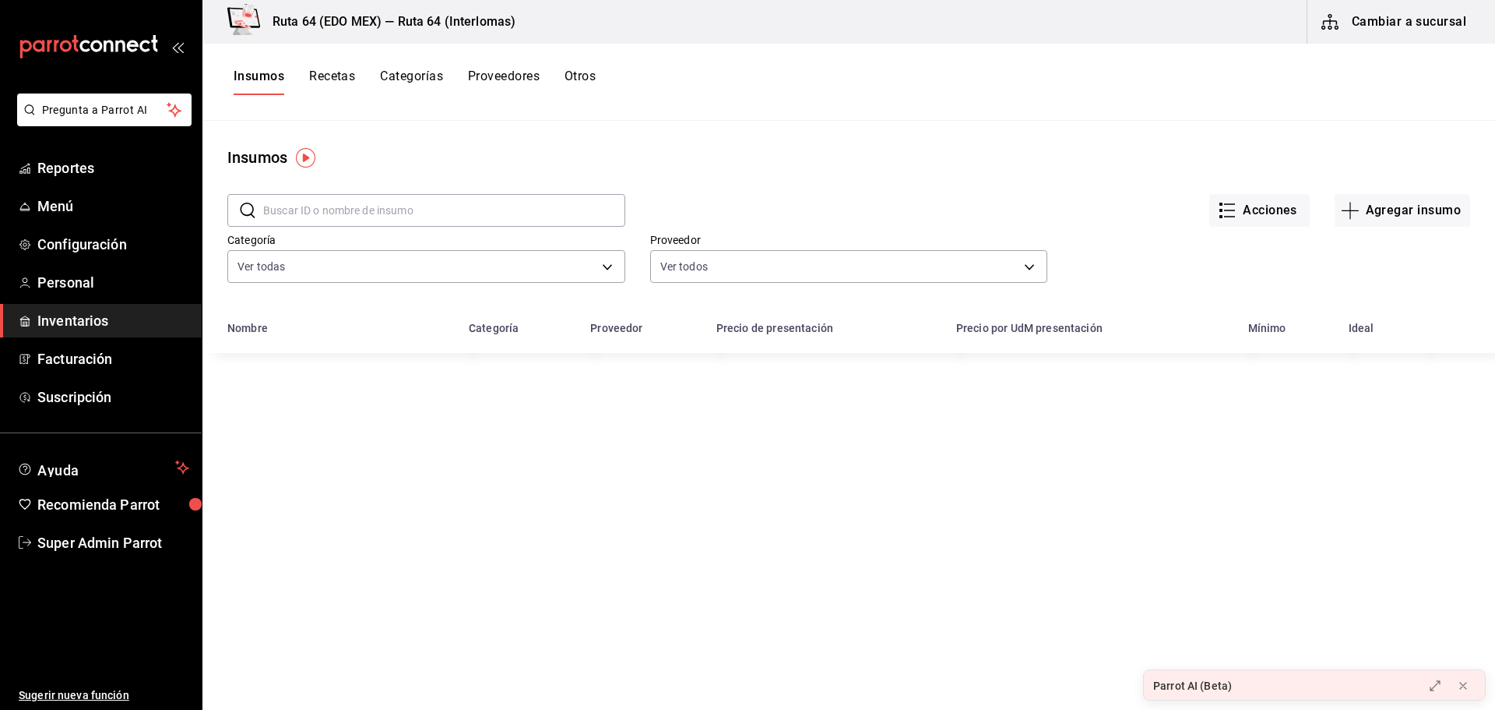
click at [324, 76] on button "Recetas" at bounding box center [332, 82] width 46 height 26
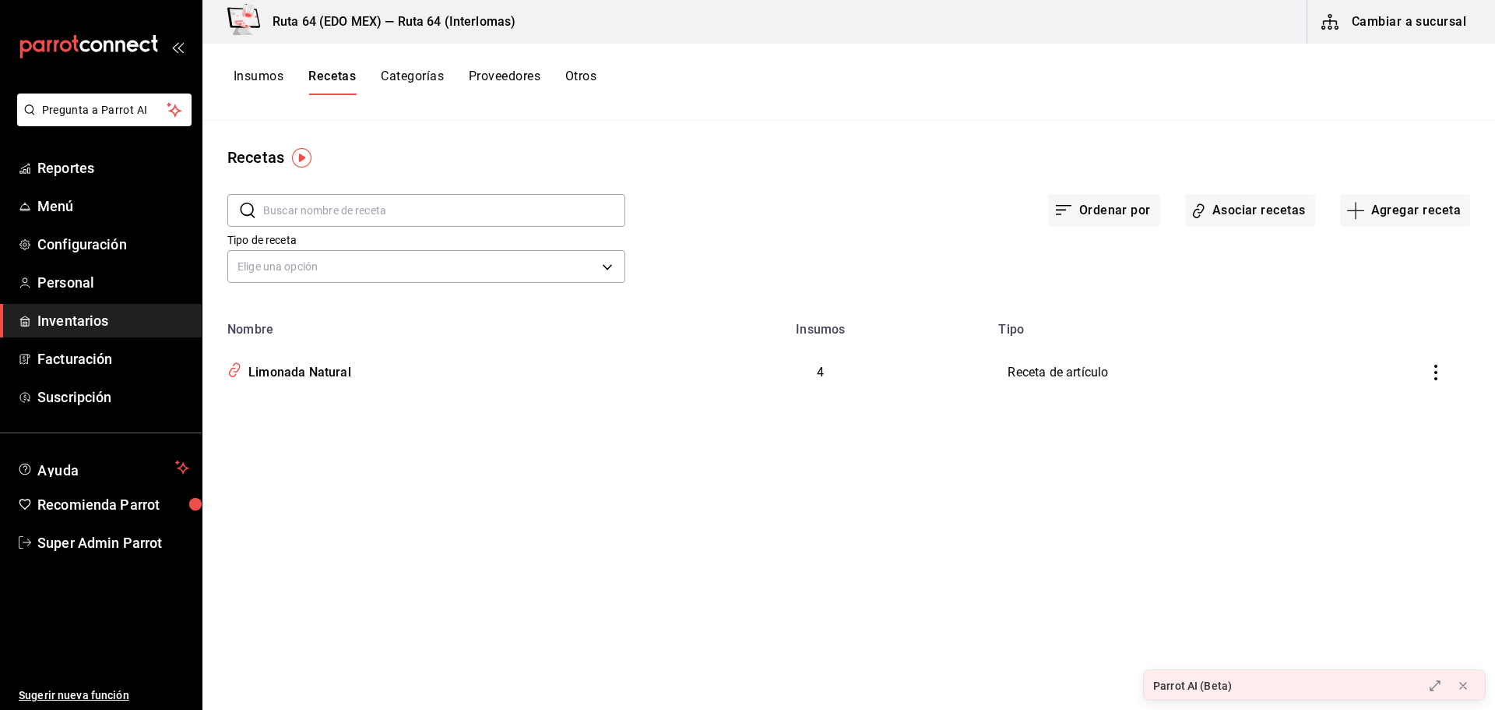
click at [269, 79] on button "Insumos" at bounding box center [259, 82] width 50 height 26
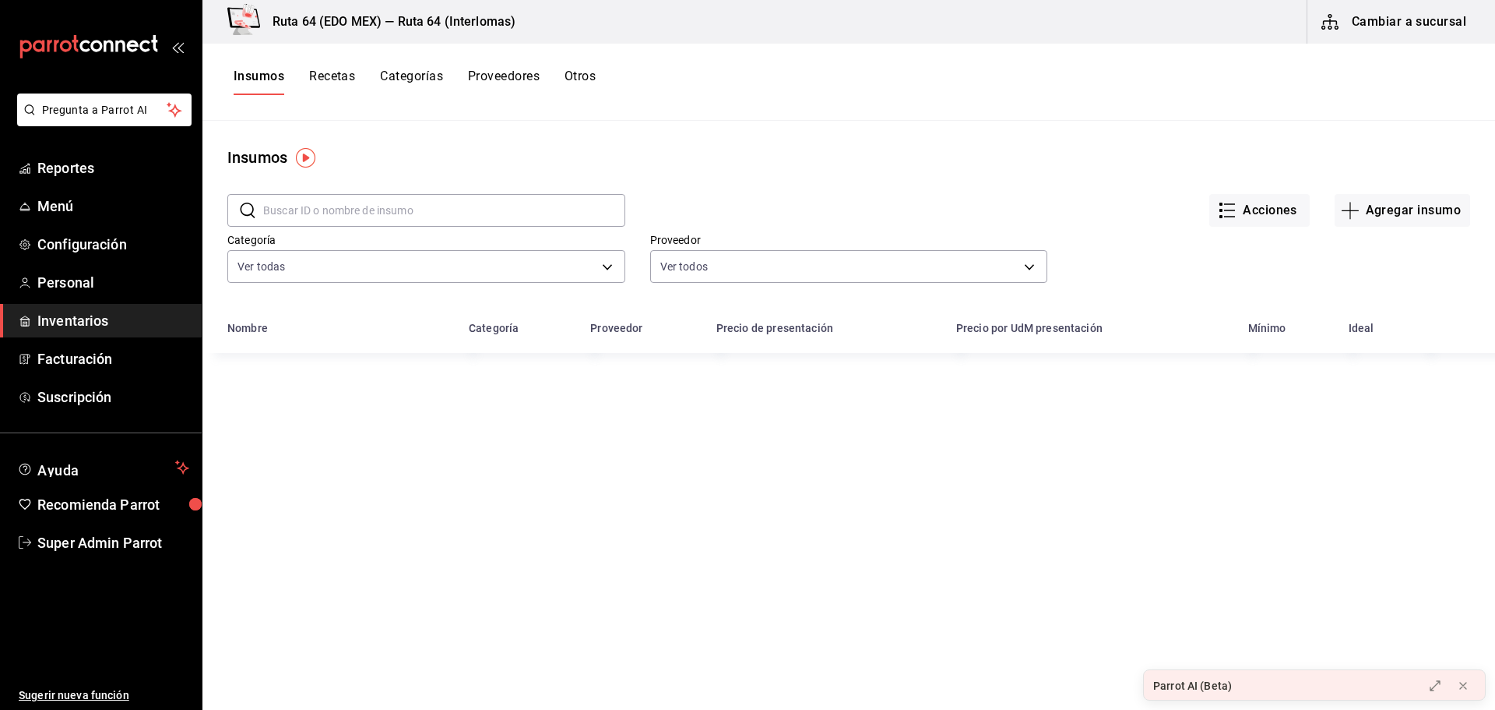
click at [329, 79] on button "Recetas" at bounding box center [332, 82] width 46 height 26
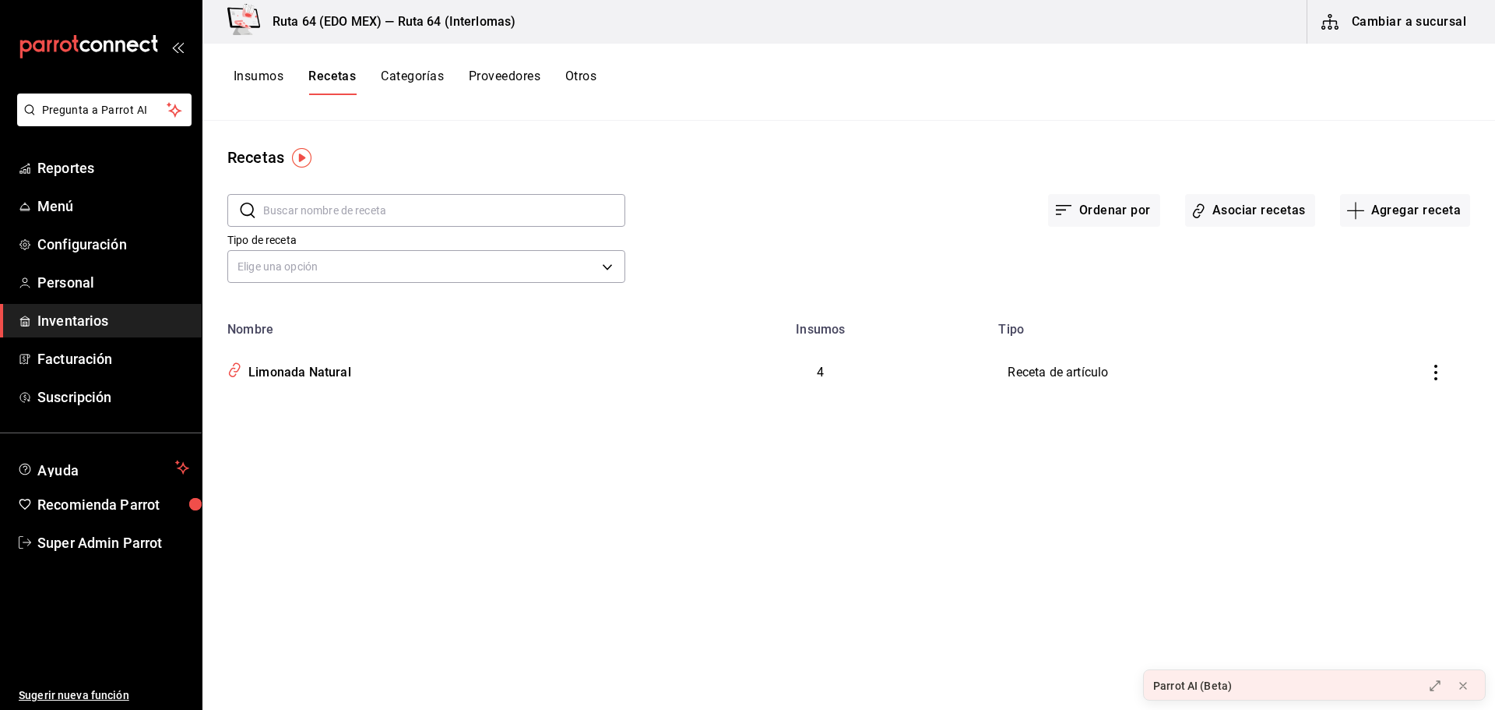
click at [389, 72] on button "Categorías" at bounding box center [412, 82] width 63 height 26
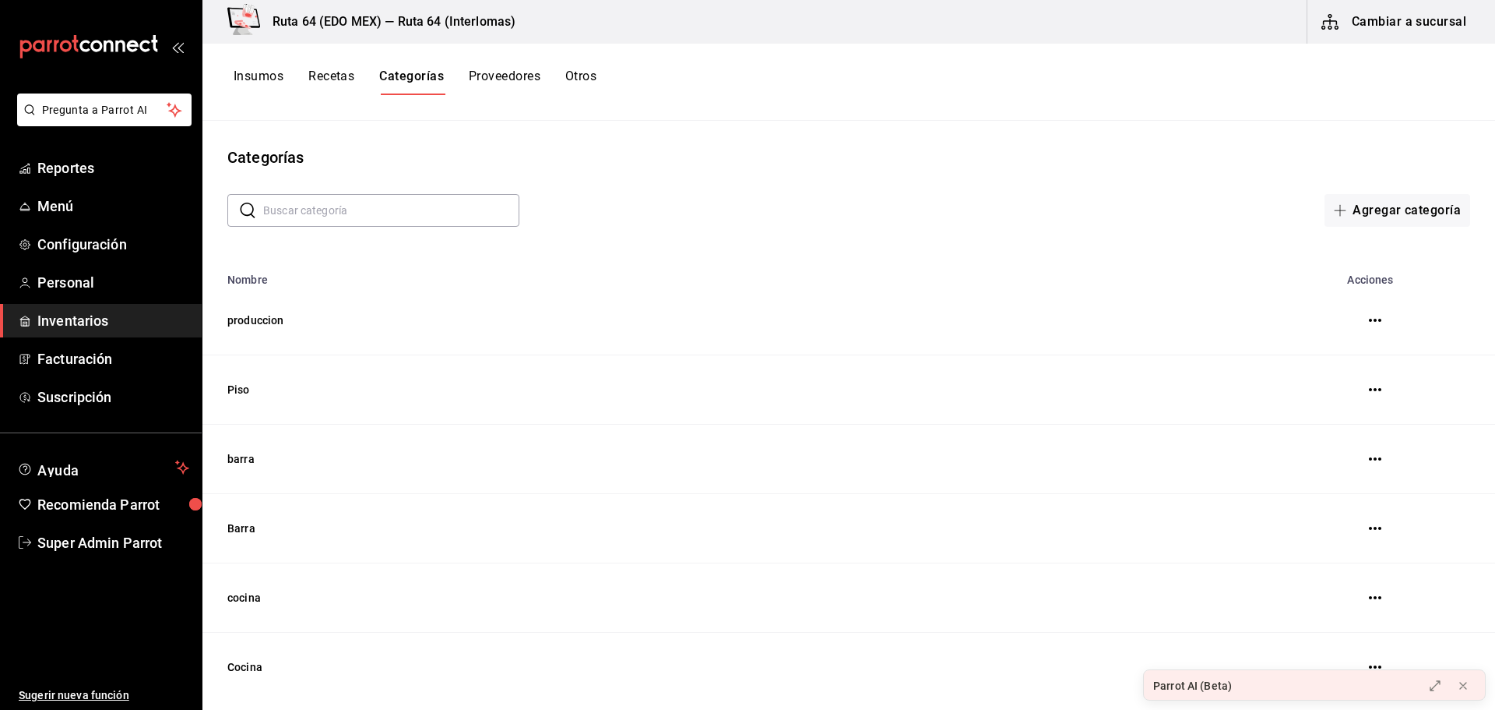
click at [347, 76] on button "Recetas" at bounding box center [331, 82] width 46 height 26
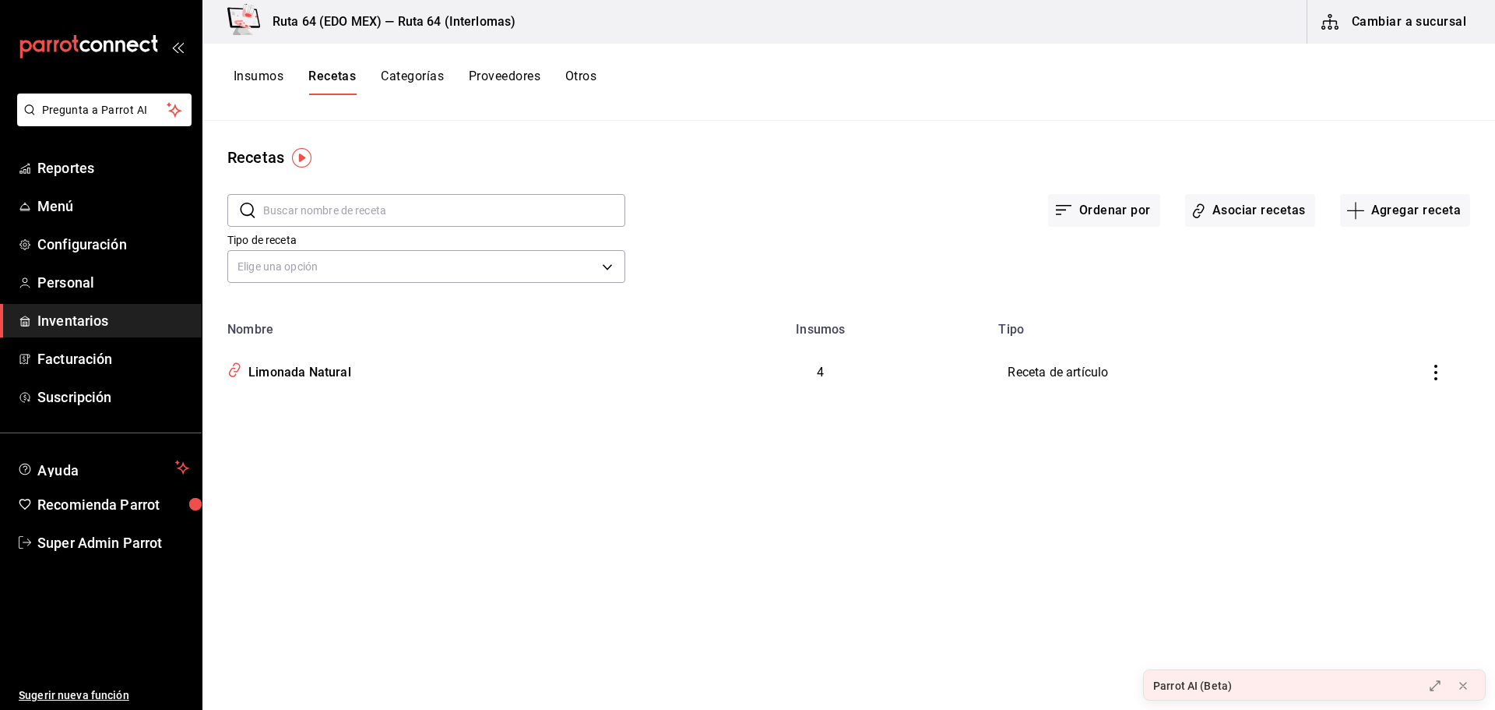
click at [547, 81] on div "Insumos Recetas Categorías Proveedores Otros" at bounding box center [415, 82] width 363 height 26
click at [522, 79] on button "Proveedores" at bounding box center [505, 82] width 72 height 26
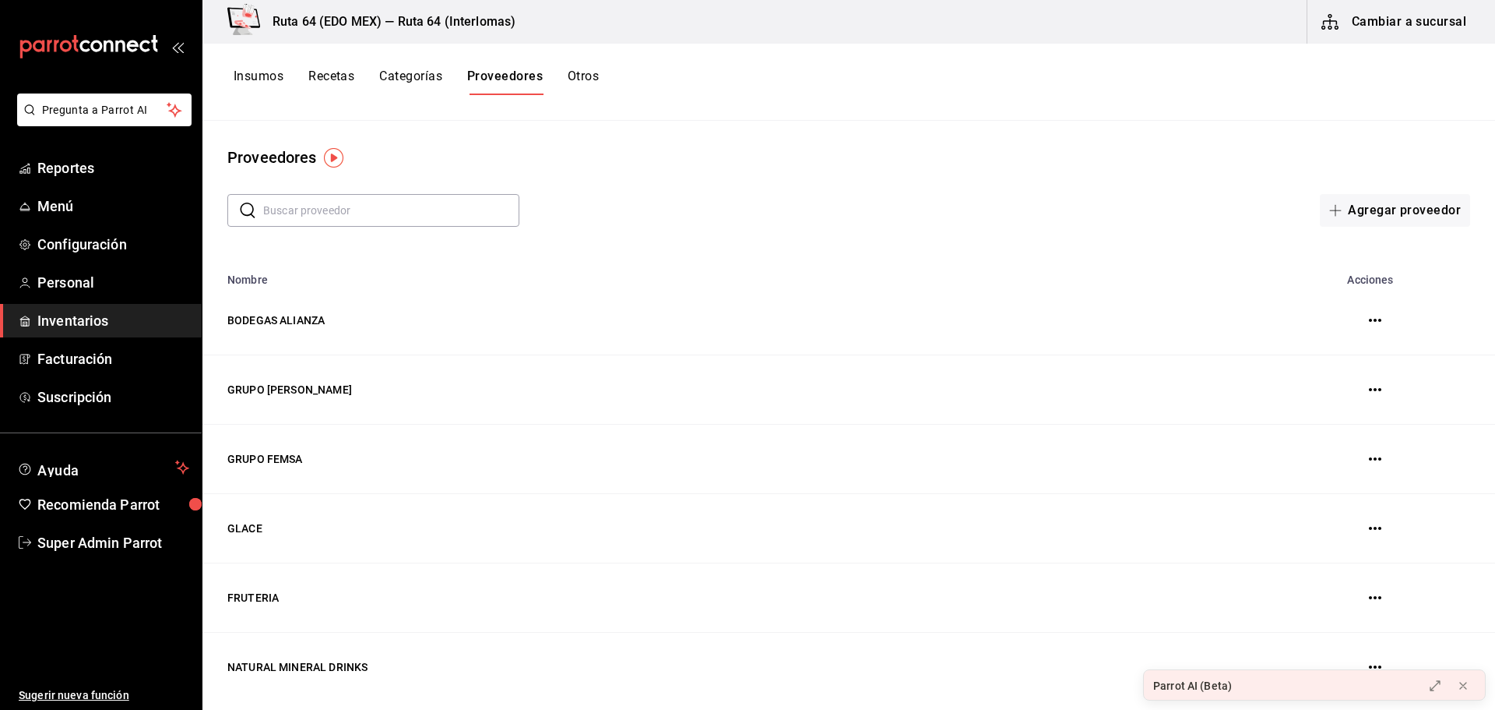
click at [572, 74] on button "Otros" at bounding box center [583, 82] width 31 height 26
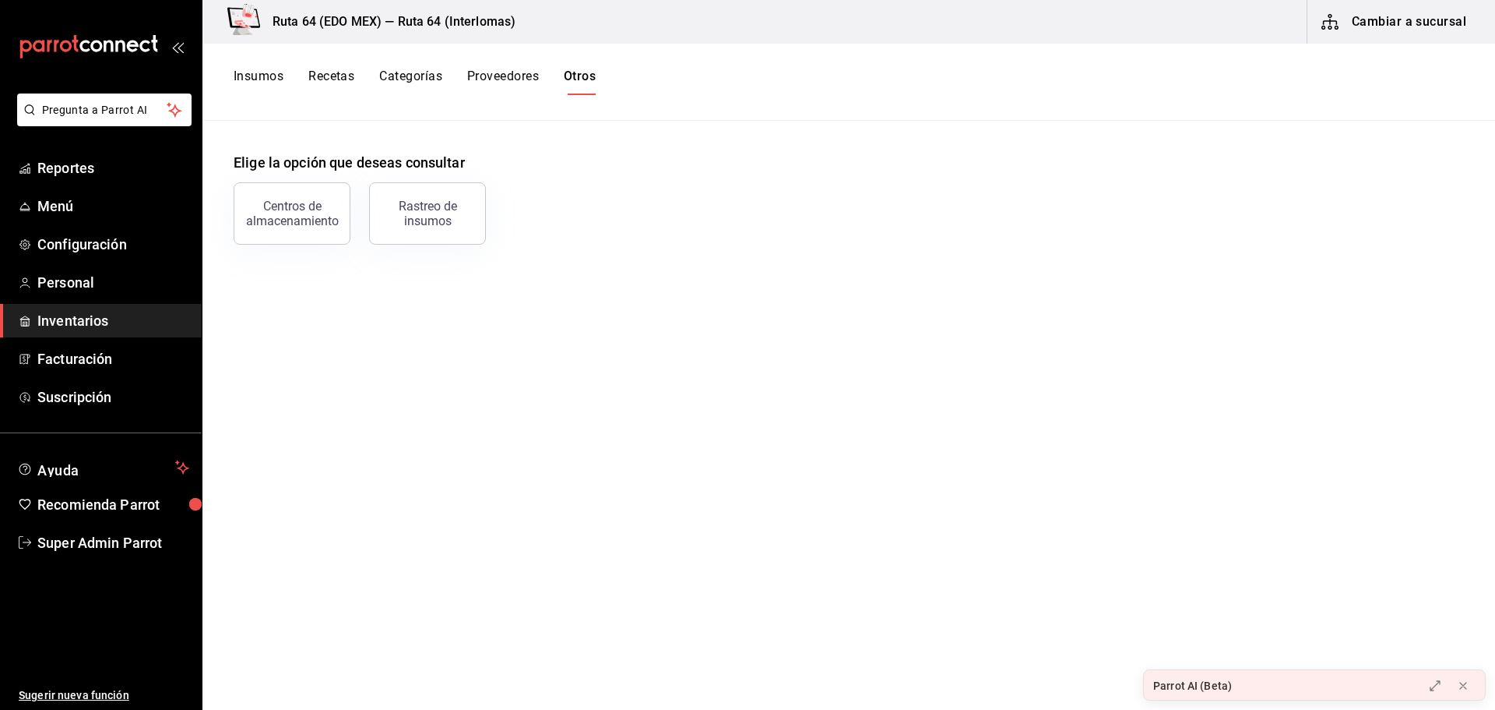
click at [359, 65] on div "Insumos Recetas Categorías Proveedores Otros" at bounding box center [849, 82] width 1293 height 77
click at [347, 78] on button "Recetas" at bounding box center [331, 82] width 46 height 26
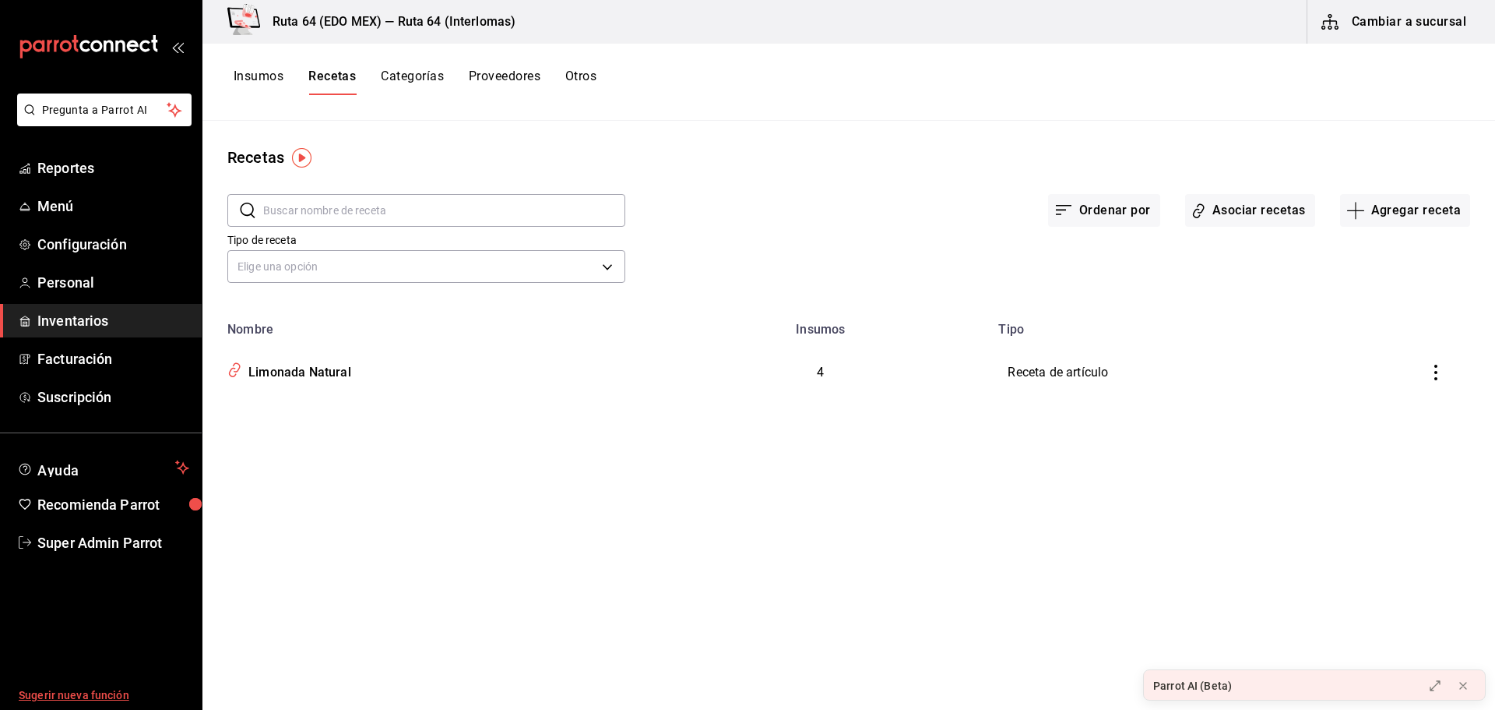
click at [81, 690] on span "Sugerir nueva función" at bounding box center [104, 695] width 171 height 16
click at [269, 73] on button "Insumos" at bounding box center [259, 82] width 50 height 26
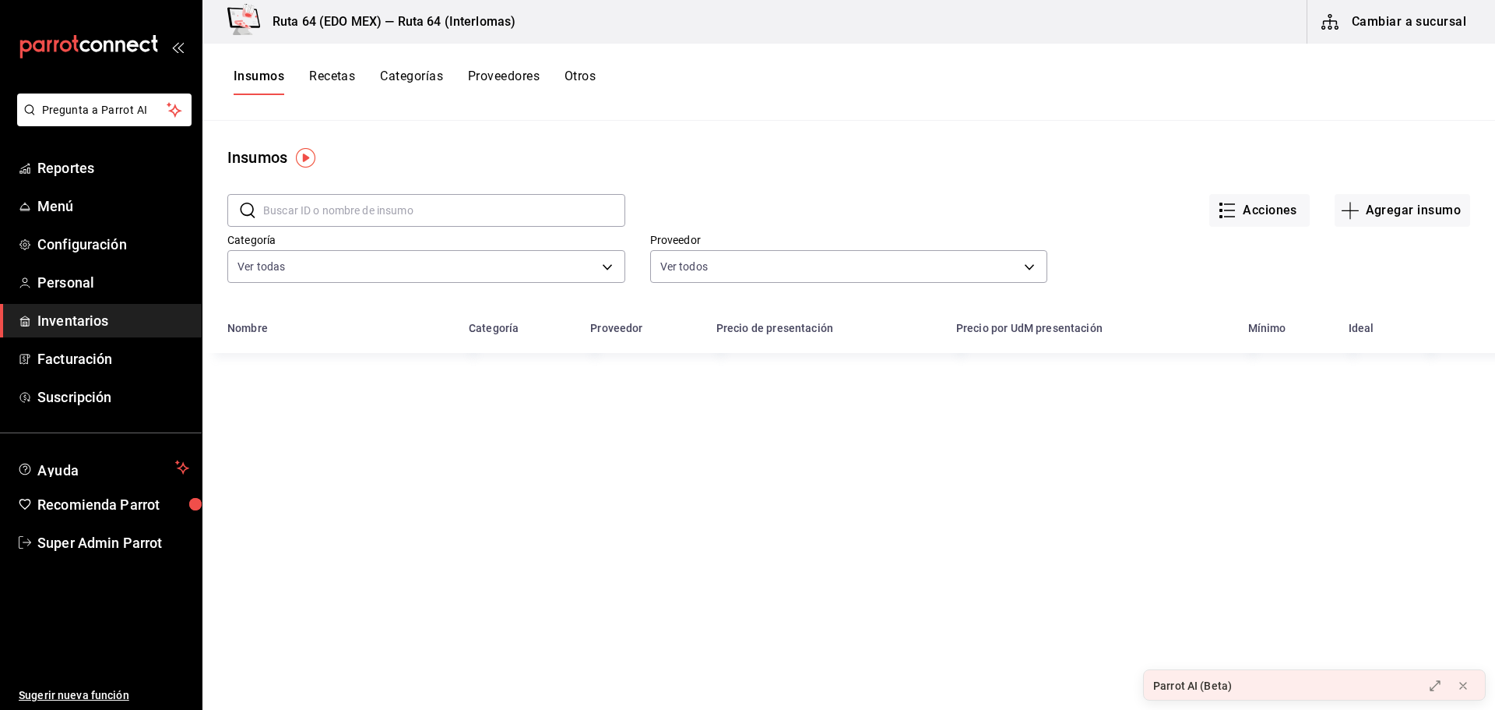
click at [355, 74] on button "Recetas" at bounding box center [332, 82] width 46 height 26
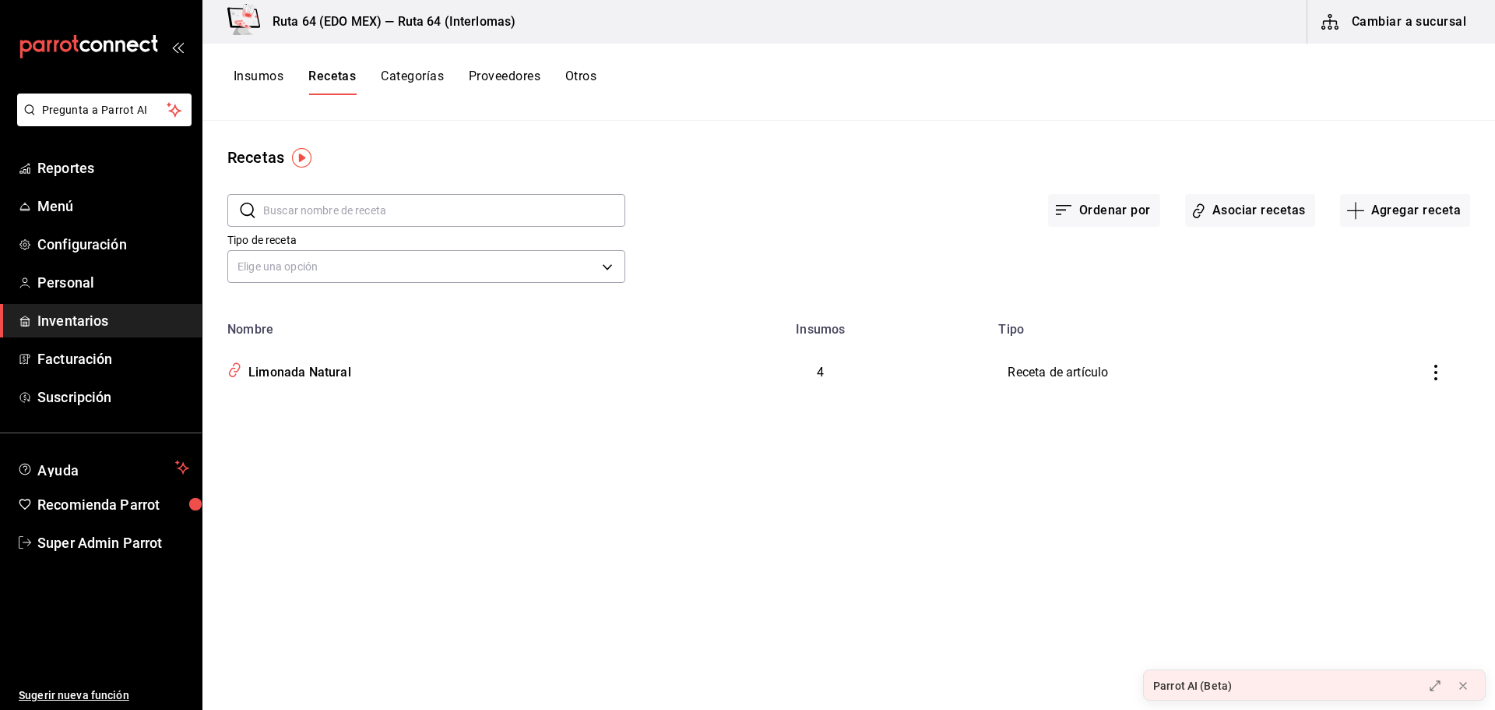
click at [399, 78] on button "Categorías" at bounding box center [412, 82] width 63 height 26
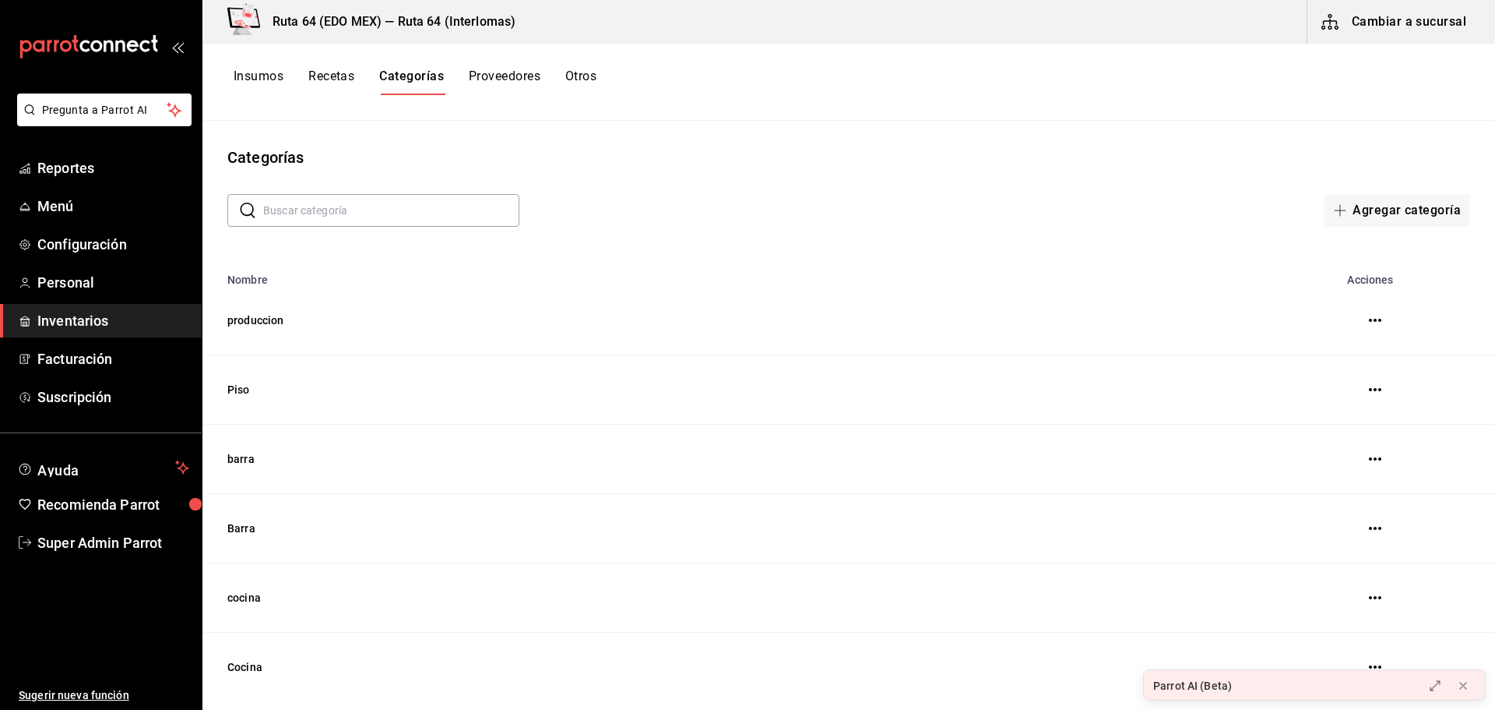
click at [365, 76] on div "Insumos Recetas Categorías Proveedores Otros" at bounding box center [415, 82] width 363 height 26
click at [356, 80] on div "Insumos Recetas Categorías Proveedores Otros" at bounding box center [415, 82] width 363 height 26
click at [346, 81] on button "Recetas" at bounding box center [331, 82] width 46 height 26
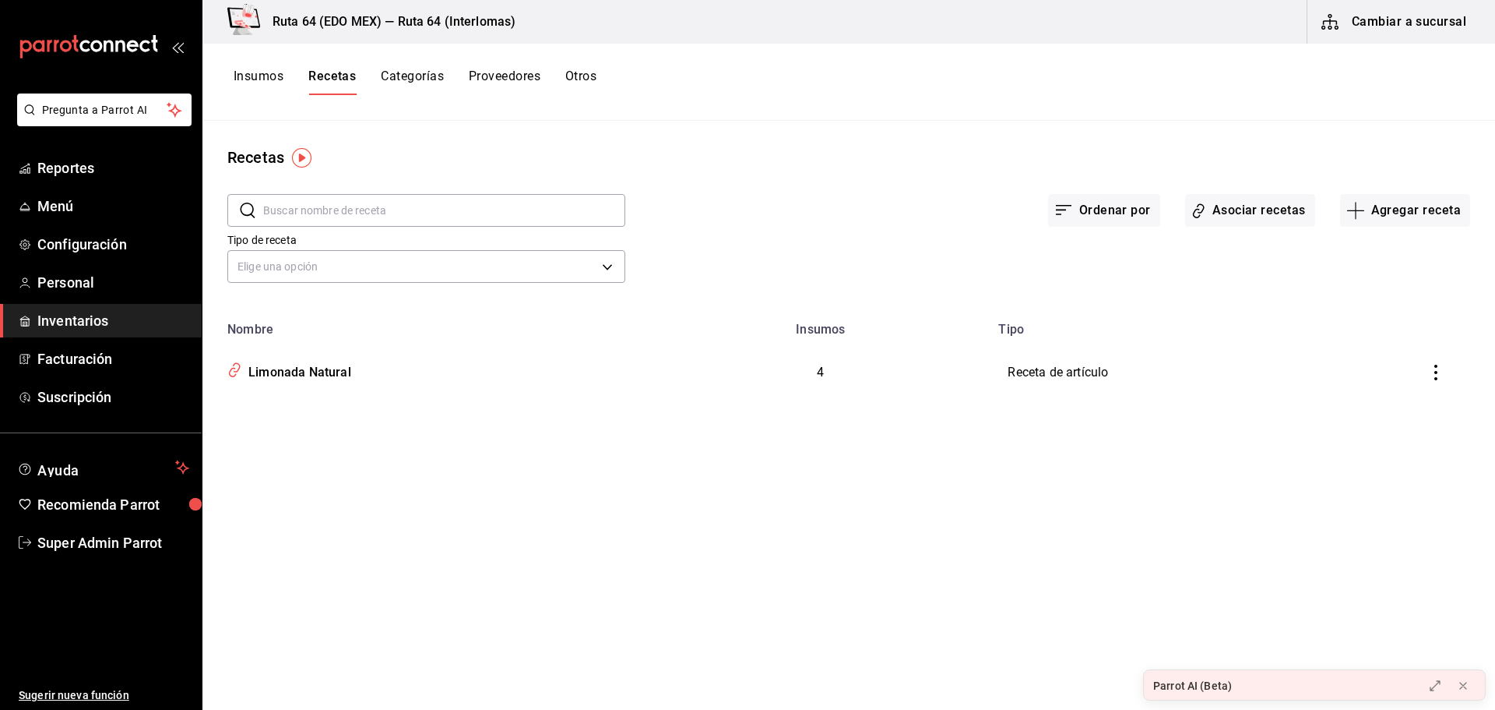
click at [421, 73] on button "Categorías" at bounding box center [412, 82] width 63 height 26
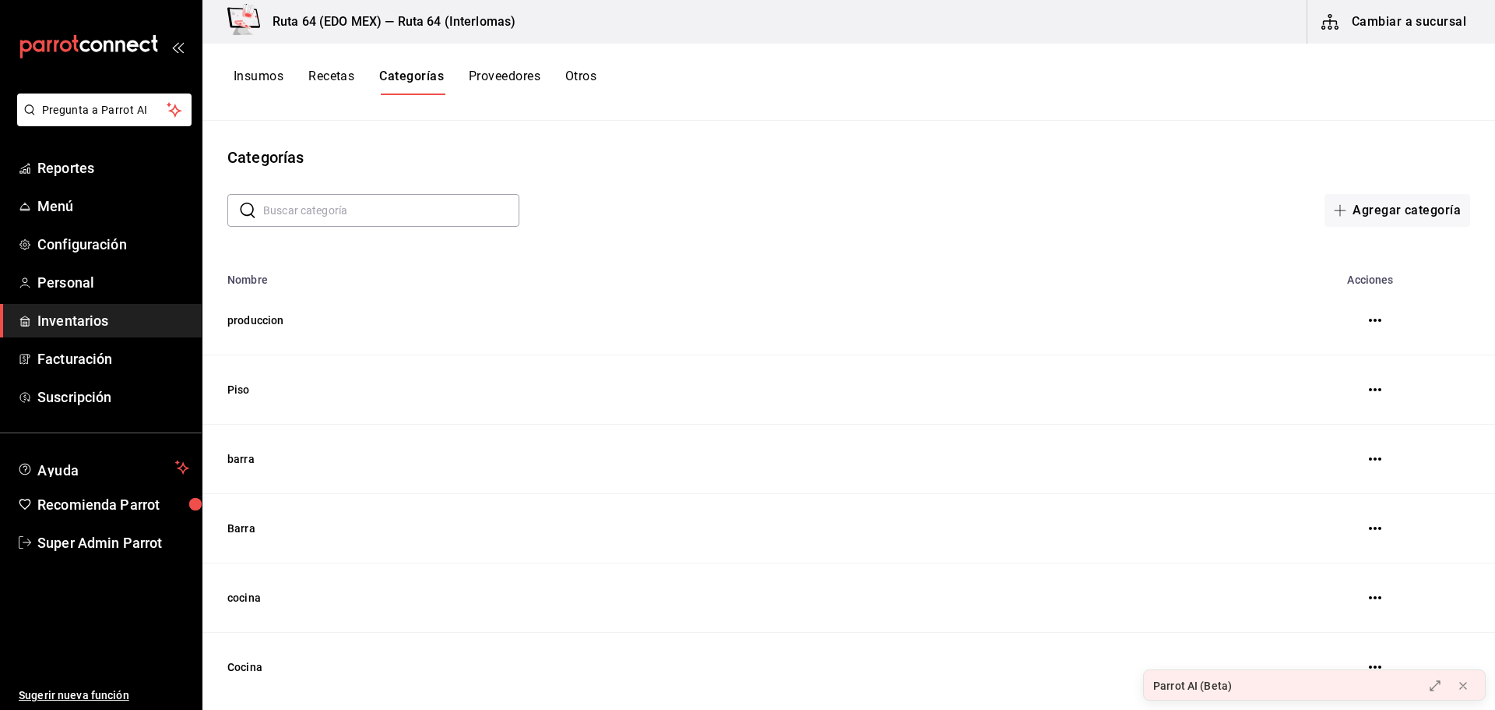
click at [500, 72] on button "Proveedores" at bounding box center [505, 82] width 72 height 26
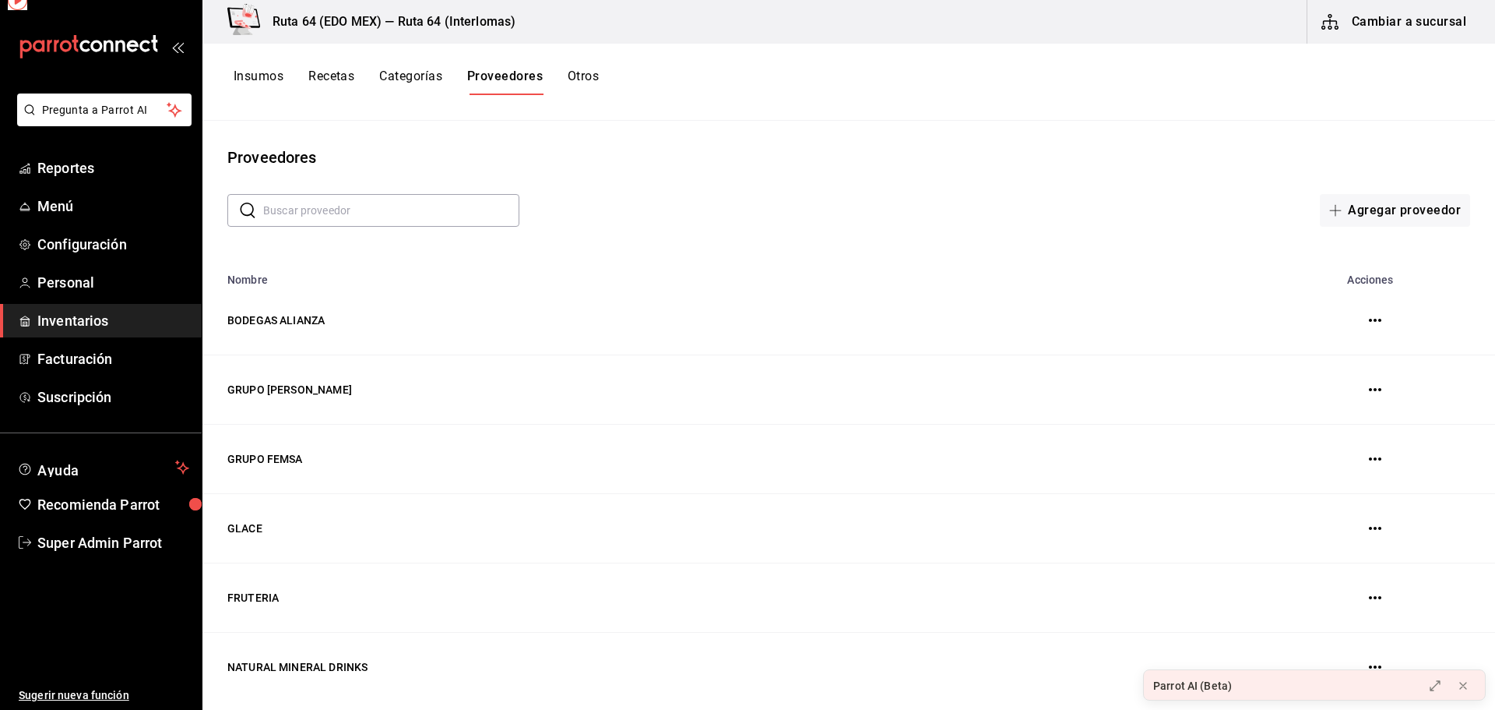
click at [583, 72] on button "Otros" at bounding box center [583, 82] width 31 height 26
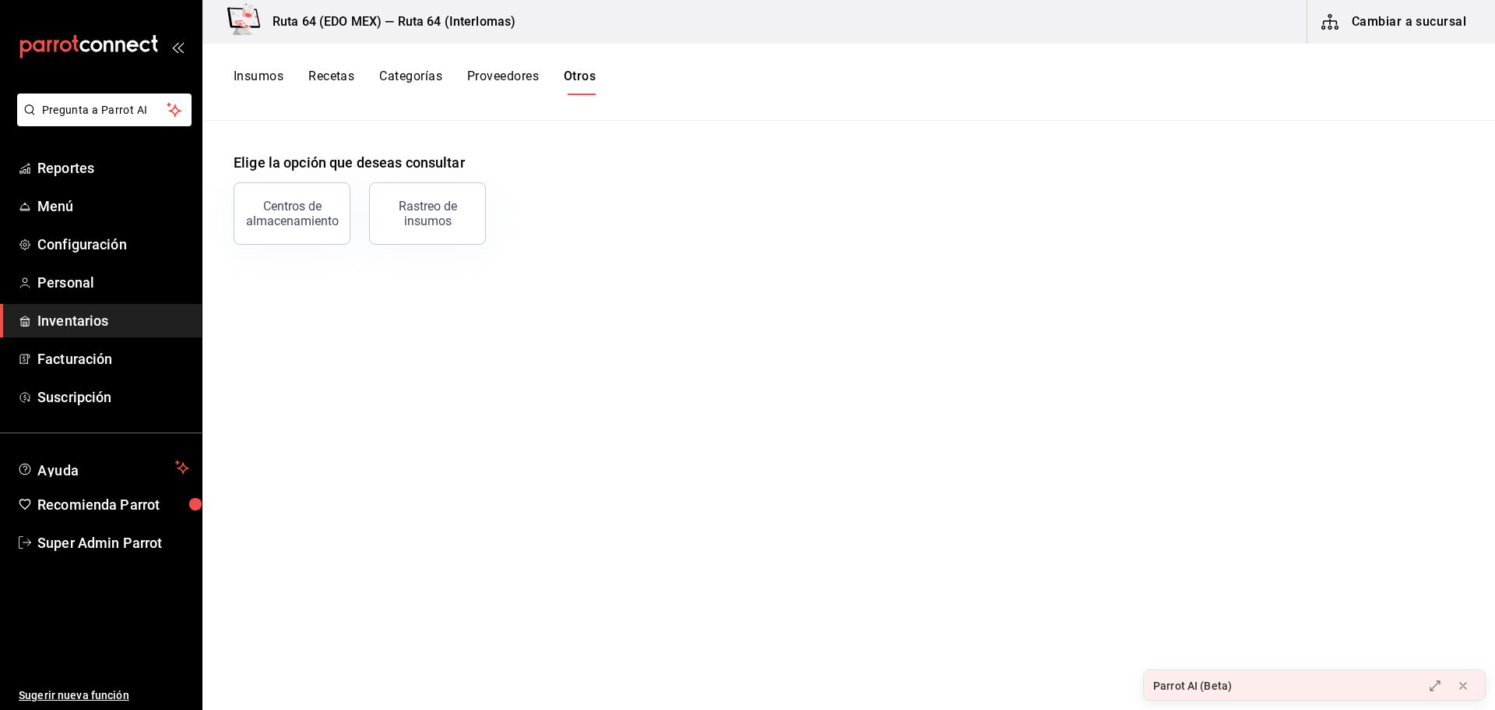
click at [262, 75] on button "Insumos" at bounding box center [259, 82] width 50 height 26
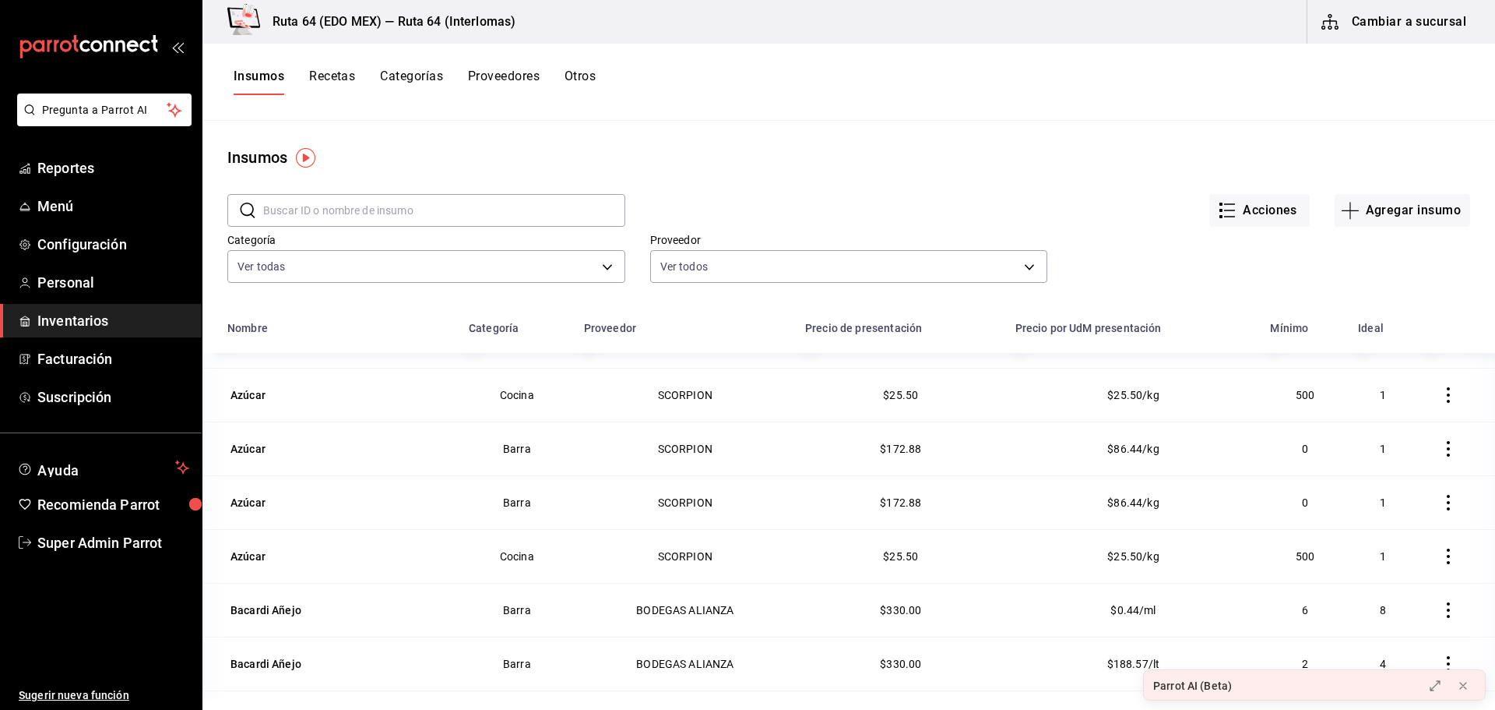
scroll to position [3500, 0]
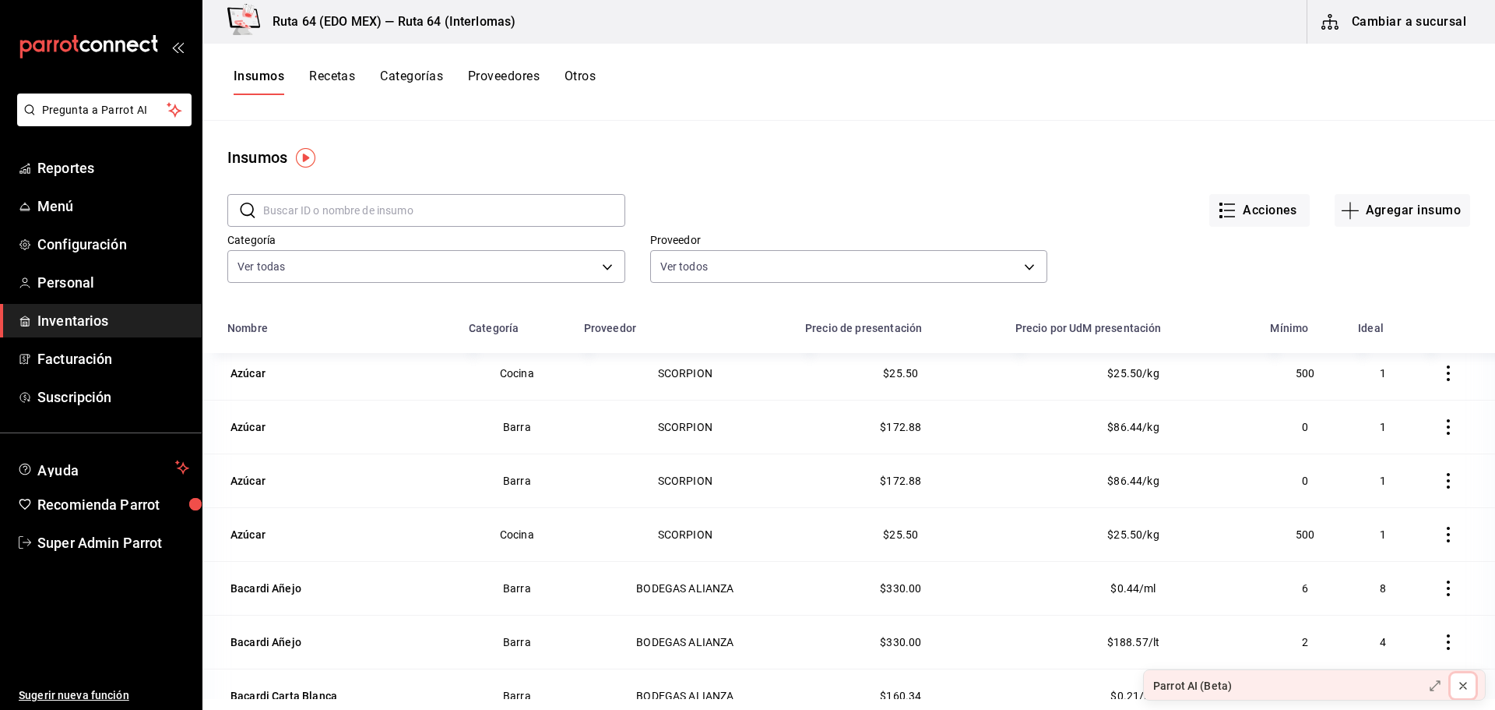
click at [1471, 686] on button at bounding box center [1463, 685] width 25 height 25
click at [1441, 422] on icon "button" at bounding box center [1449, 427] width 16 height 16
click at [1320, 265] on div at bounding box center [747, 355] width 1495 height 710
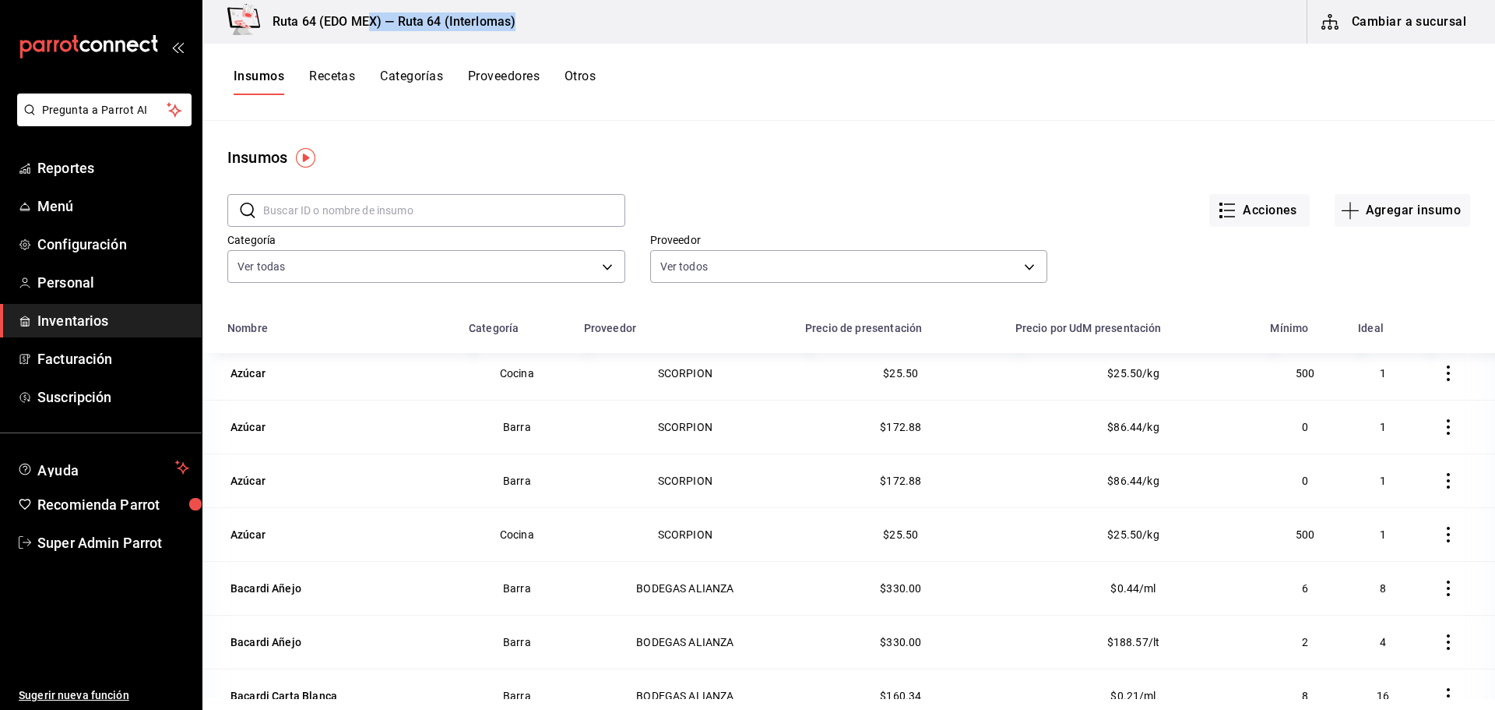
drag, startPoint x: 537, startPoint y: 22, endPoint x: 370, endPoint y: 22, distance: 166.7
click at [370, 22] on div "Ruta 64 (EDO MEX) — Ruta 64 (Interlomas) [GEOGRAPHIC_DATA] a sucursal" at bounding box center [849, 22] width 1293 height 44
click at [384, 41] on div "Ruta 64 (EDO MEX) — Ruta 64 (Interlomas)" at bounding box center [368, 22] width 307 height 44
click at [390, 19] on h3 "Ruta 64 (EDO MEX) — Ruta 64 (Interlomas)" at bounding box center [387, 21] width 255 height 19
click at [383, 19] on h3 "Ruta 64 (EDO MEX) — Ruta 64 (Interlomas)" at bounding box center [387, 21] width 255 height 19
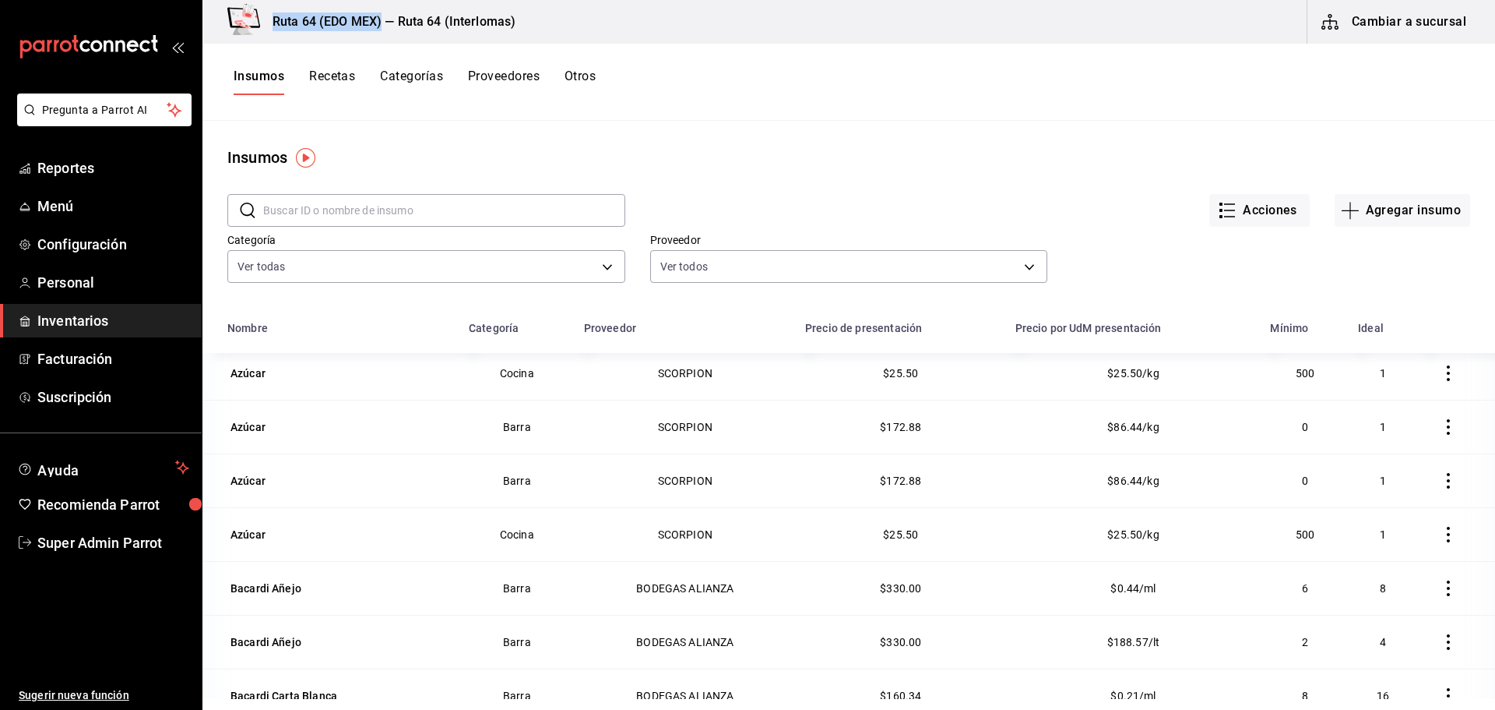
drag, startPoint x: 382, startPoint y: 19, endPoint x: 273, endPoint y: 20, distance: 108.3
click at [273, 20] on h3 "Ruta 64 (EDO MEX) — Ruta 64 (Interlomas)" at bounding box center [387, 21] width 255 height 19
copy h3 "Ruta 64 (EDO MEX)"
click at [1395, 199] on button "Agregar insumo" at bounding box center [1403, 210] width 136 height 33
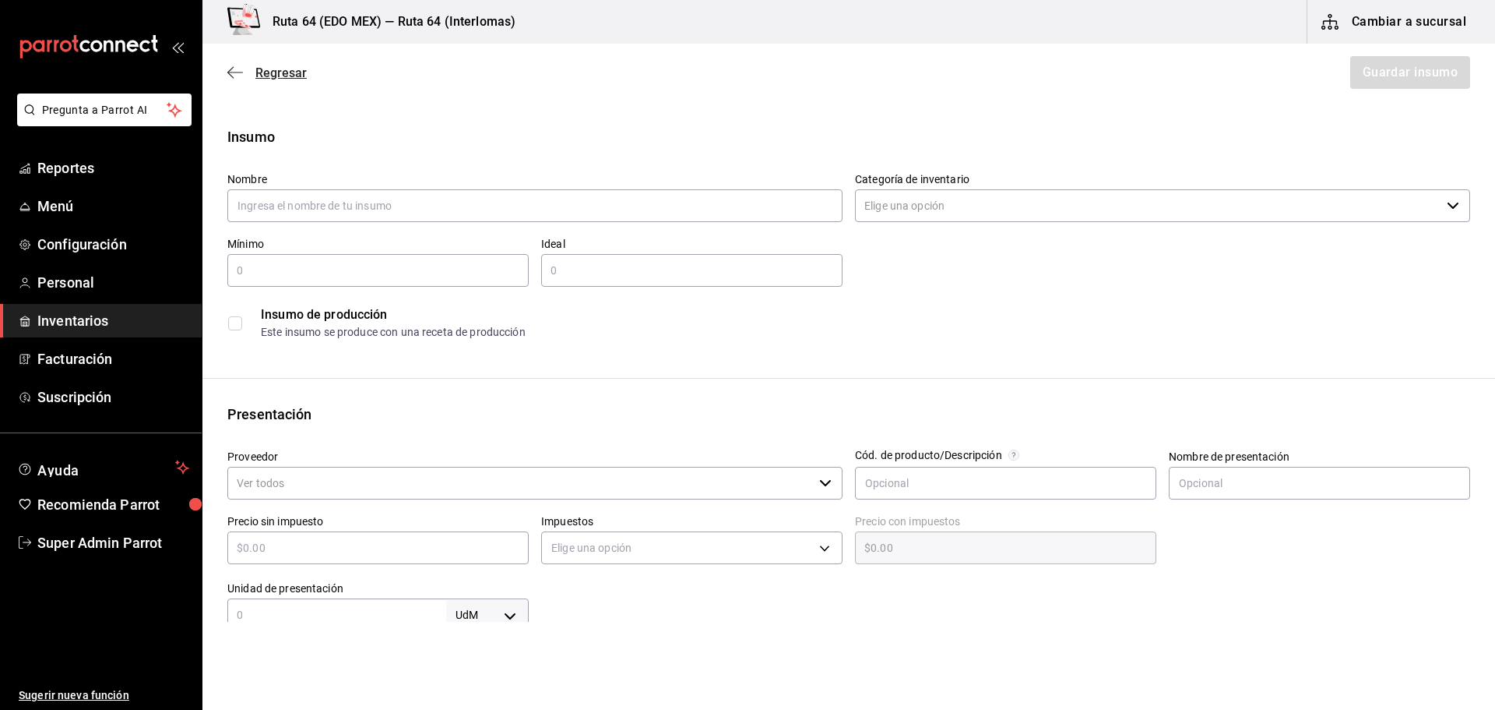
click at [239, 75] on icon "button" at bounding box center [235, 72] width 16 height 14
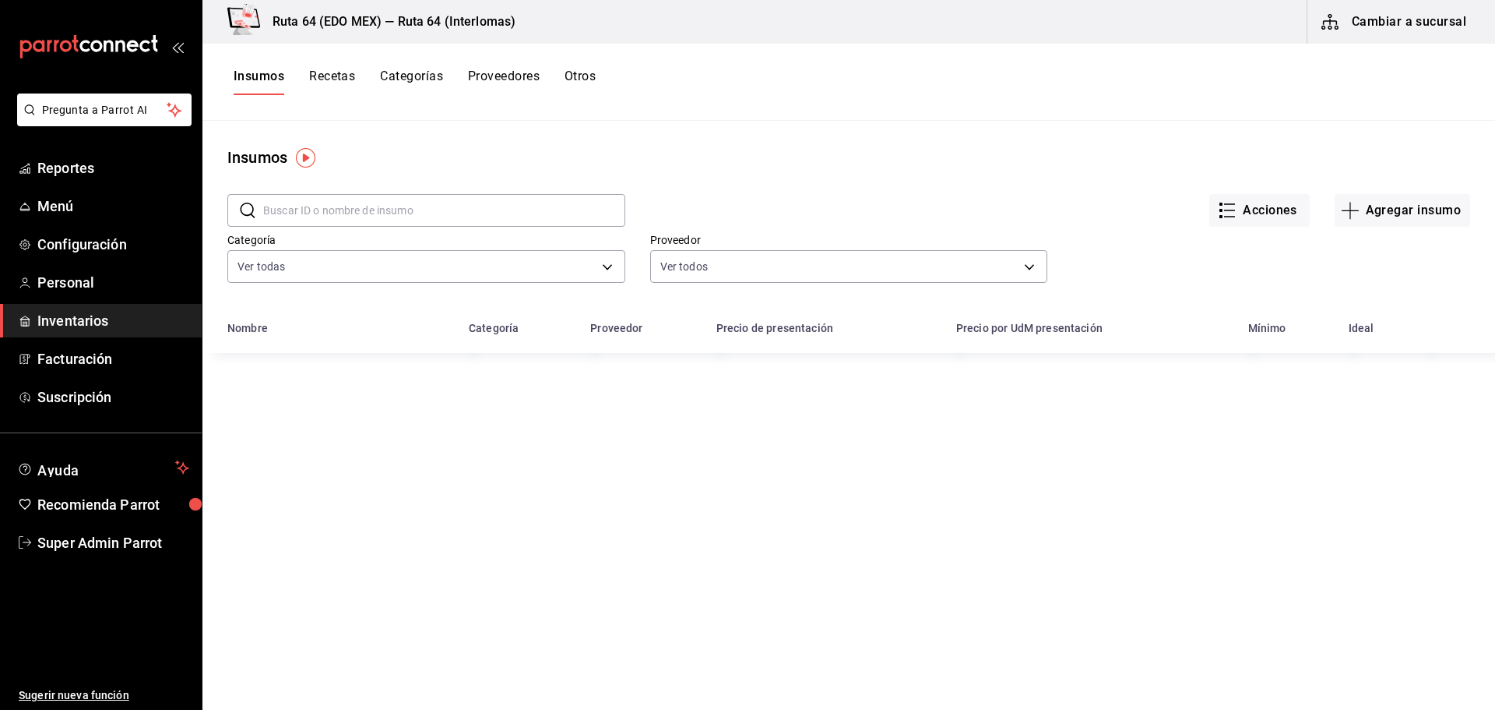
click at [1270, 194] on button "Acciones" at bounding box center [1260, 210] width 100 height 33
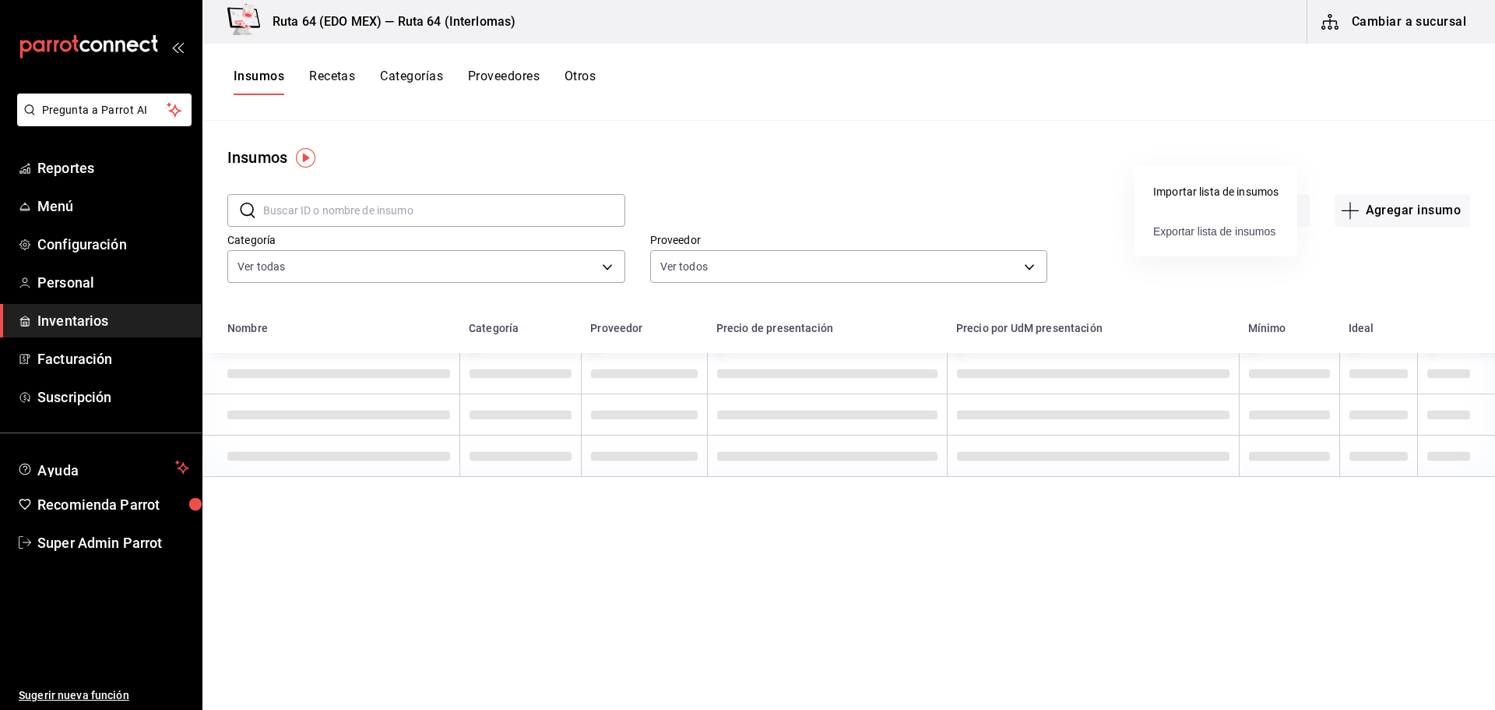
click at [1246, 225] on span "Exportar lista de insumos" at bounding box center [1215, 231] width 122 height 12
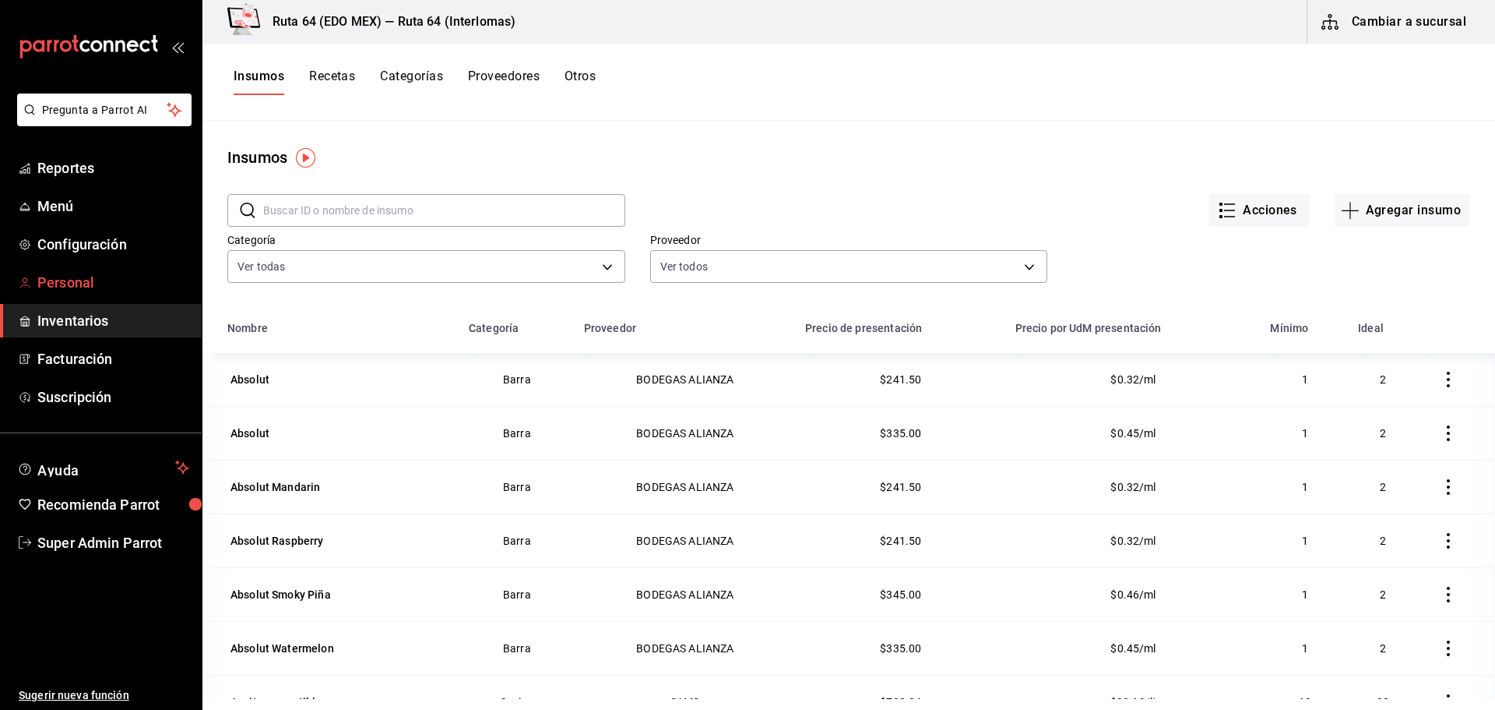
click at [123, 284] on span "Personal" at bounding box center [113, 282] width 152 height 21
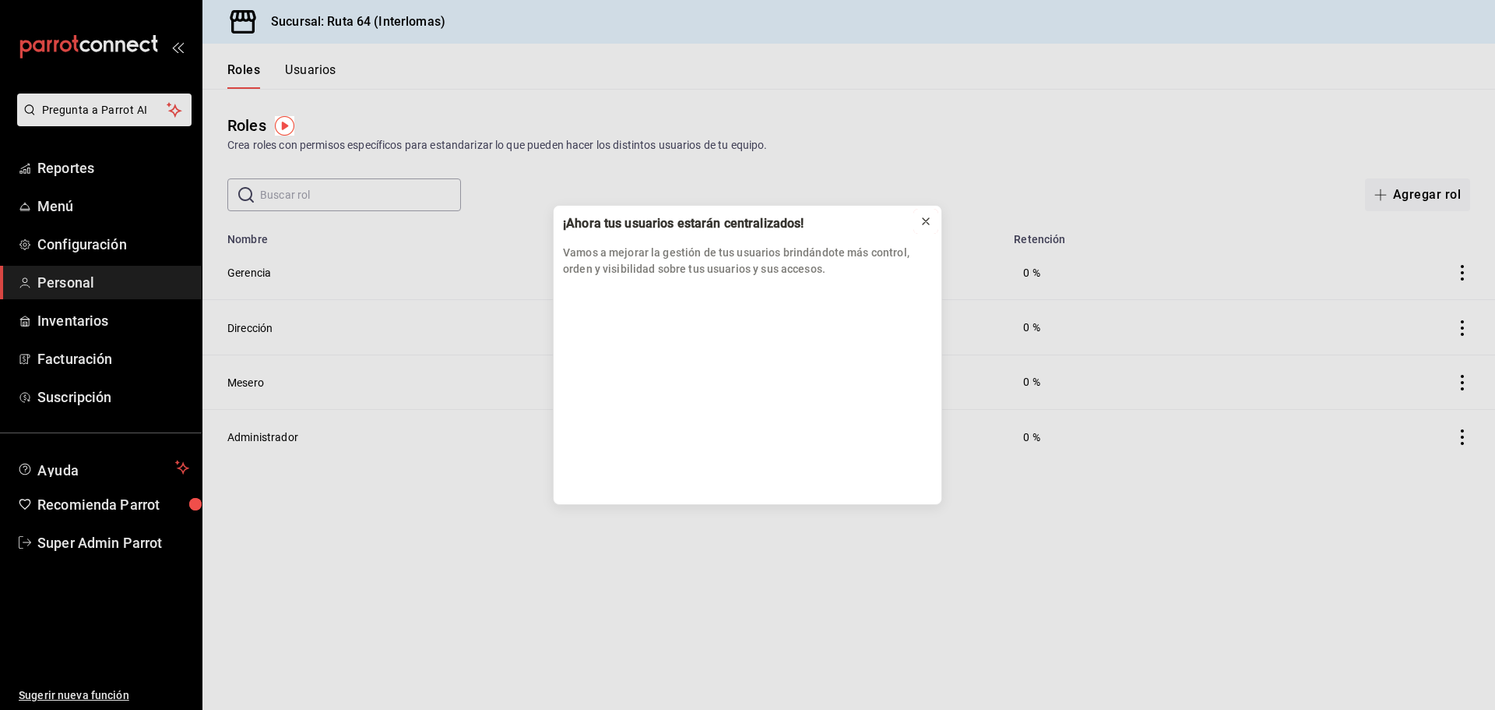
click at [924, 226] on icon at bounding box center [926, 221] width 12 height 12
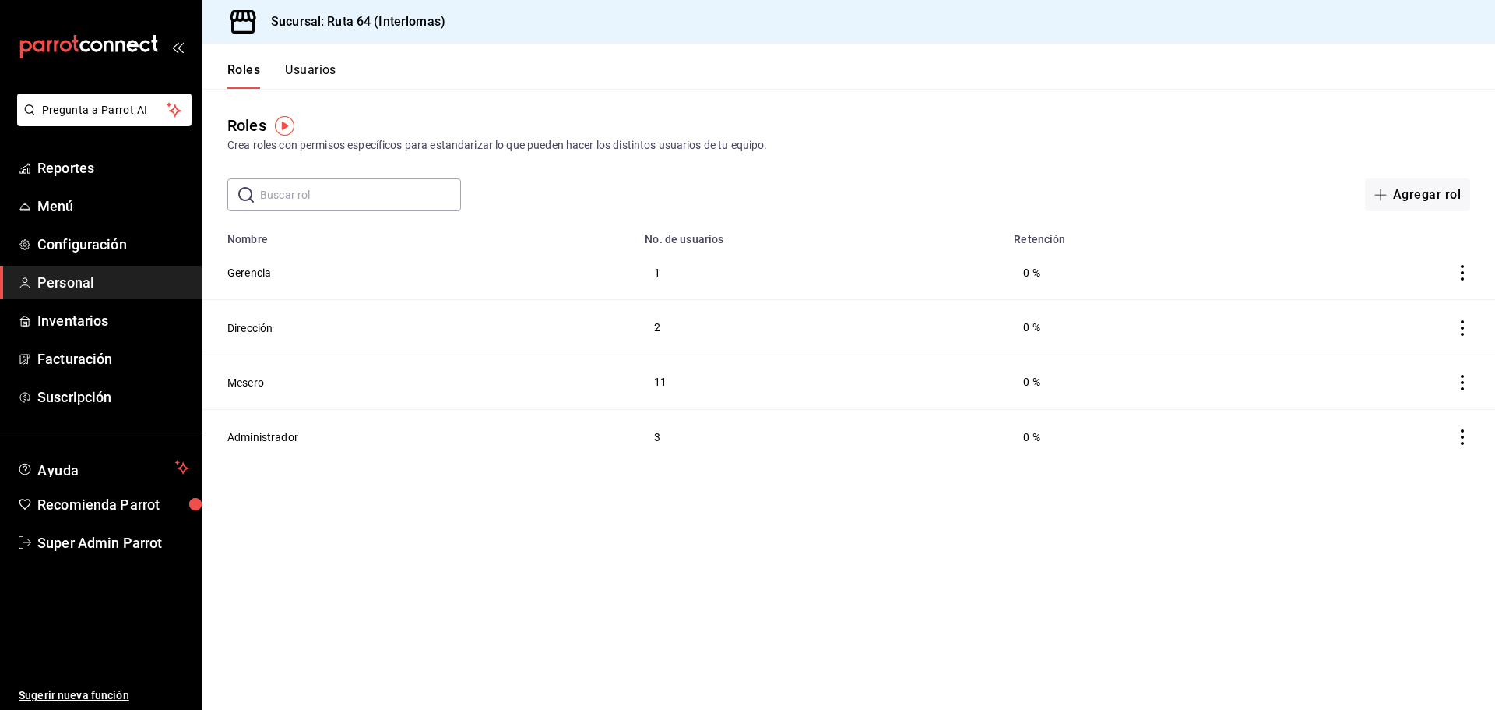
click at [326, 82] on button "Usuarios" at bounding box center [310, 75] width 51 height 26
